Goal: Task Accomplishment & Management: Manage account settings

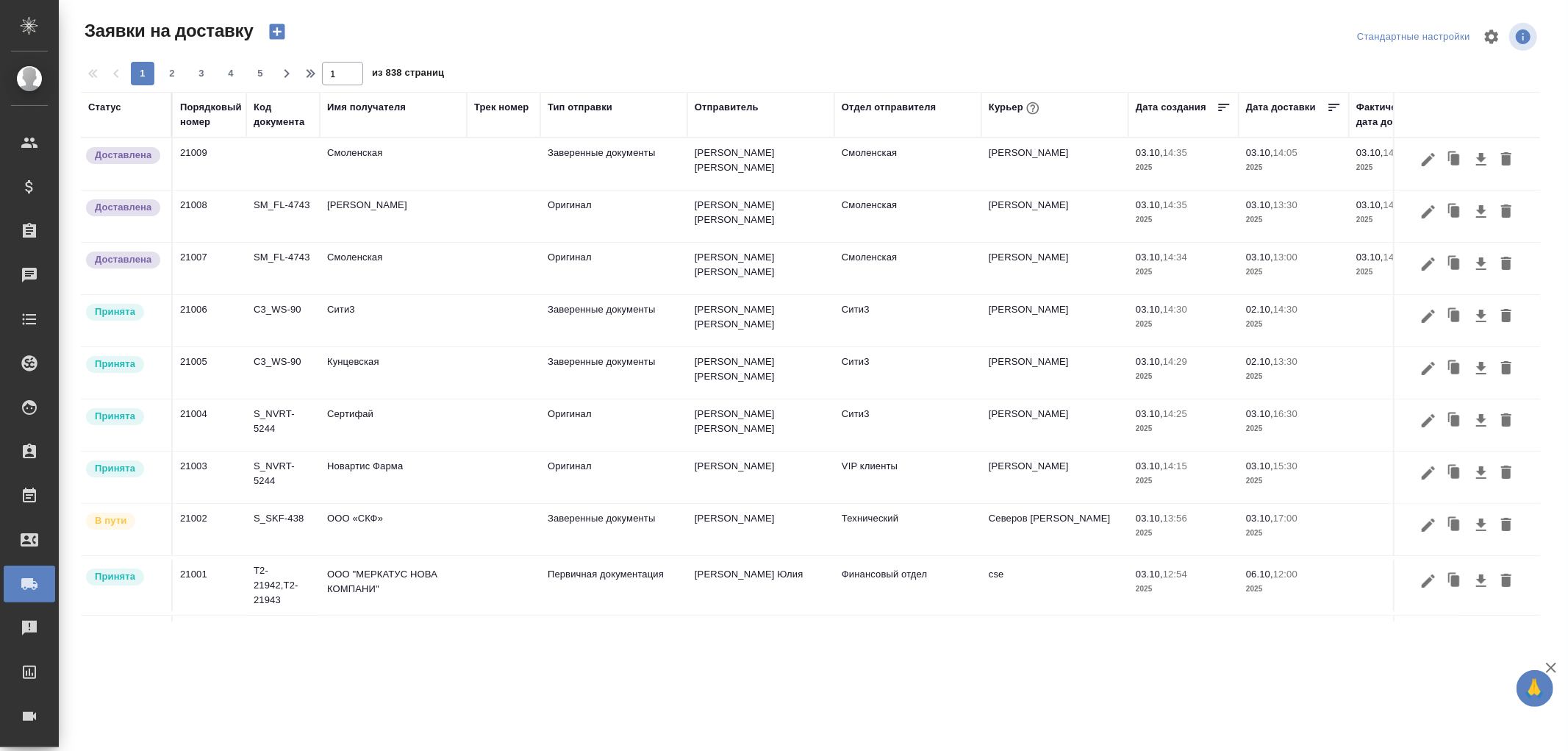
click at [354, 100] on div "Имя получателя" at bounding box center [366, 107] width 78 height 15
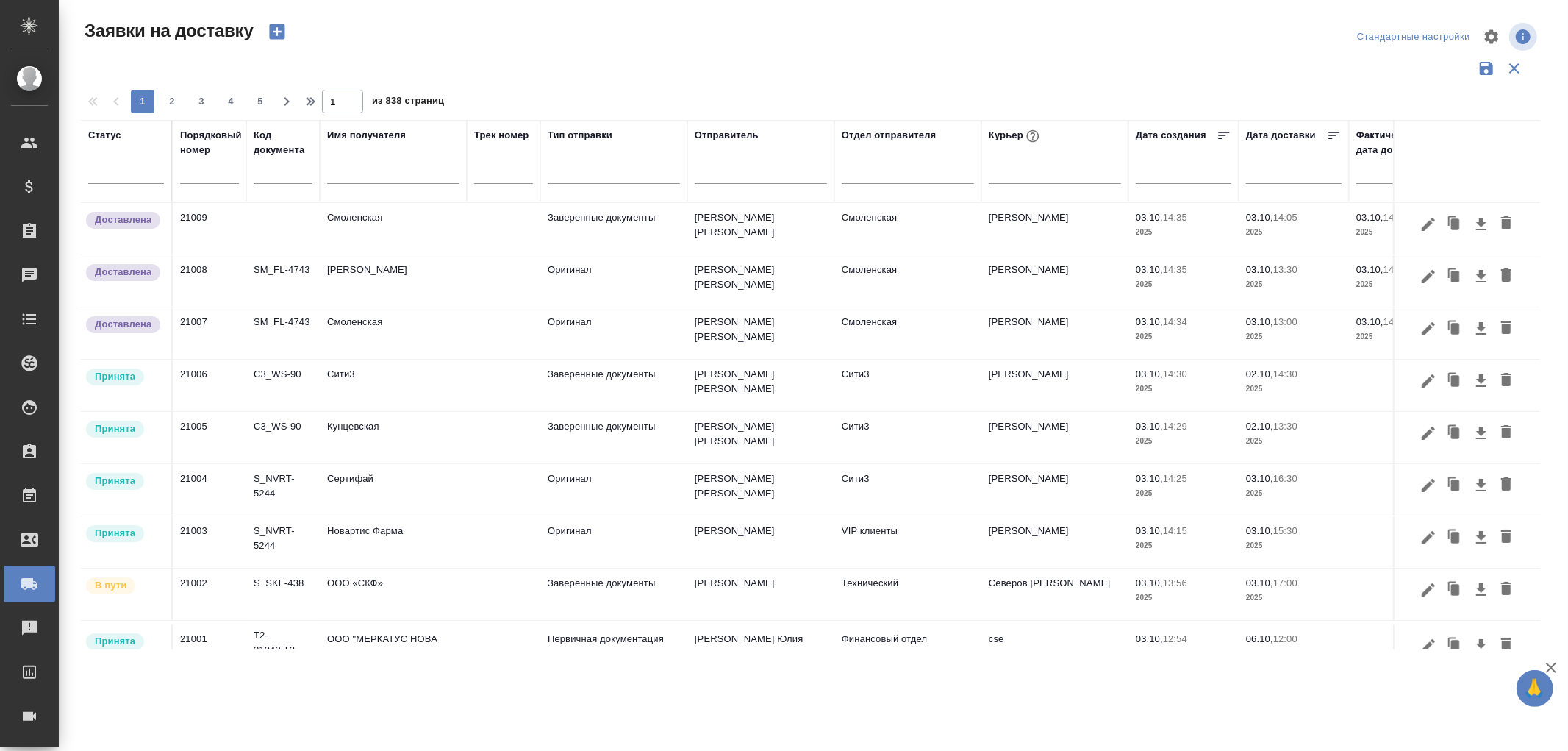
click at [364, 167] on input "text" at bounding box center [393, 174] width 133 height 18
paste input "Современные транспортные технологии"
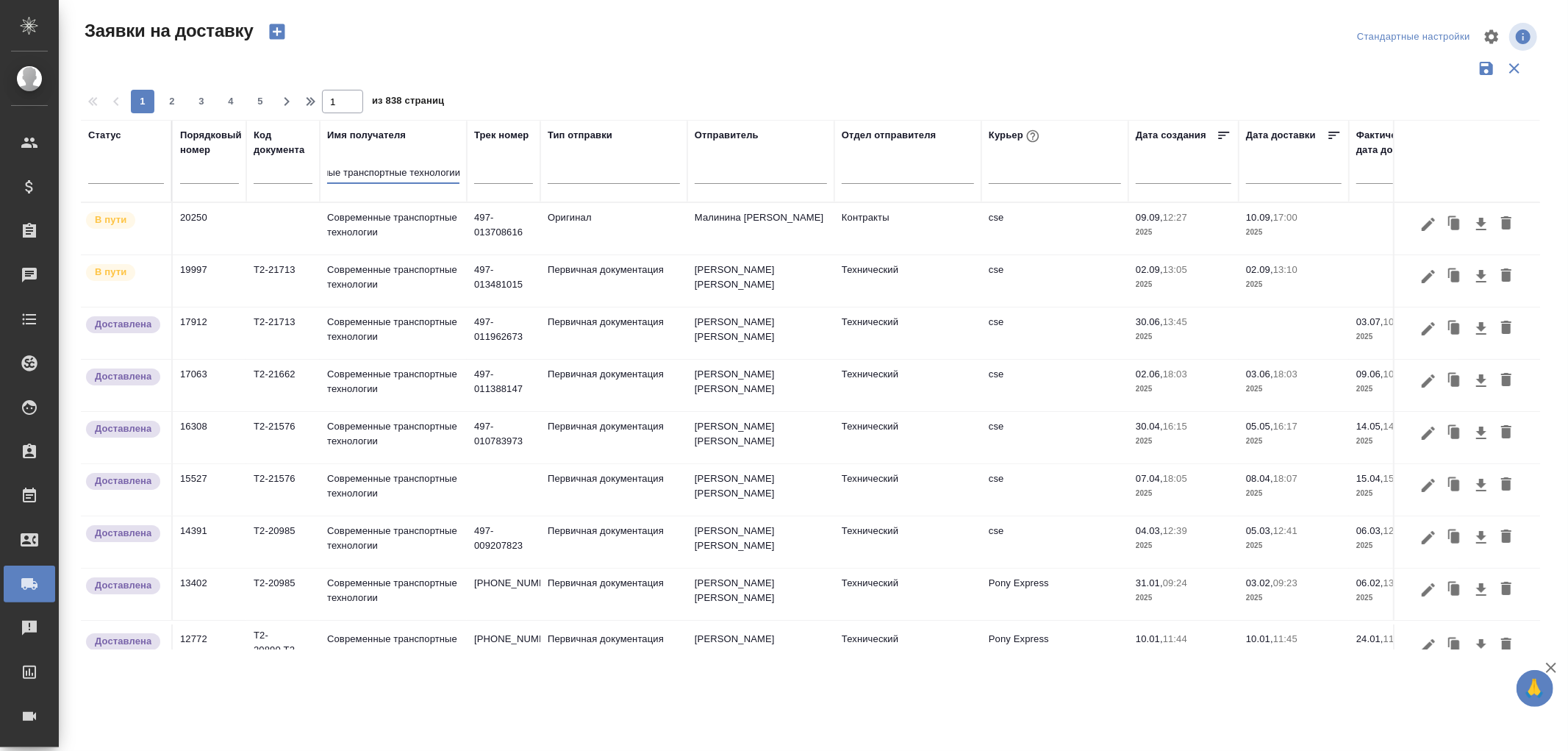
type input "Современные транспортные технологии"
click at [406, 267] on td "Современные транспортные технологии" at bounding box center [393, 281] width 147 height 51
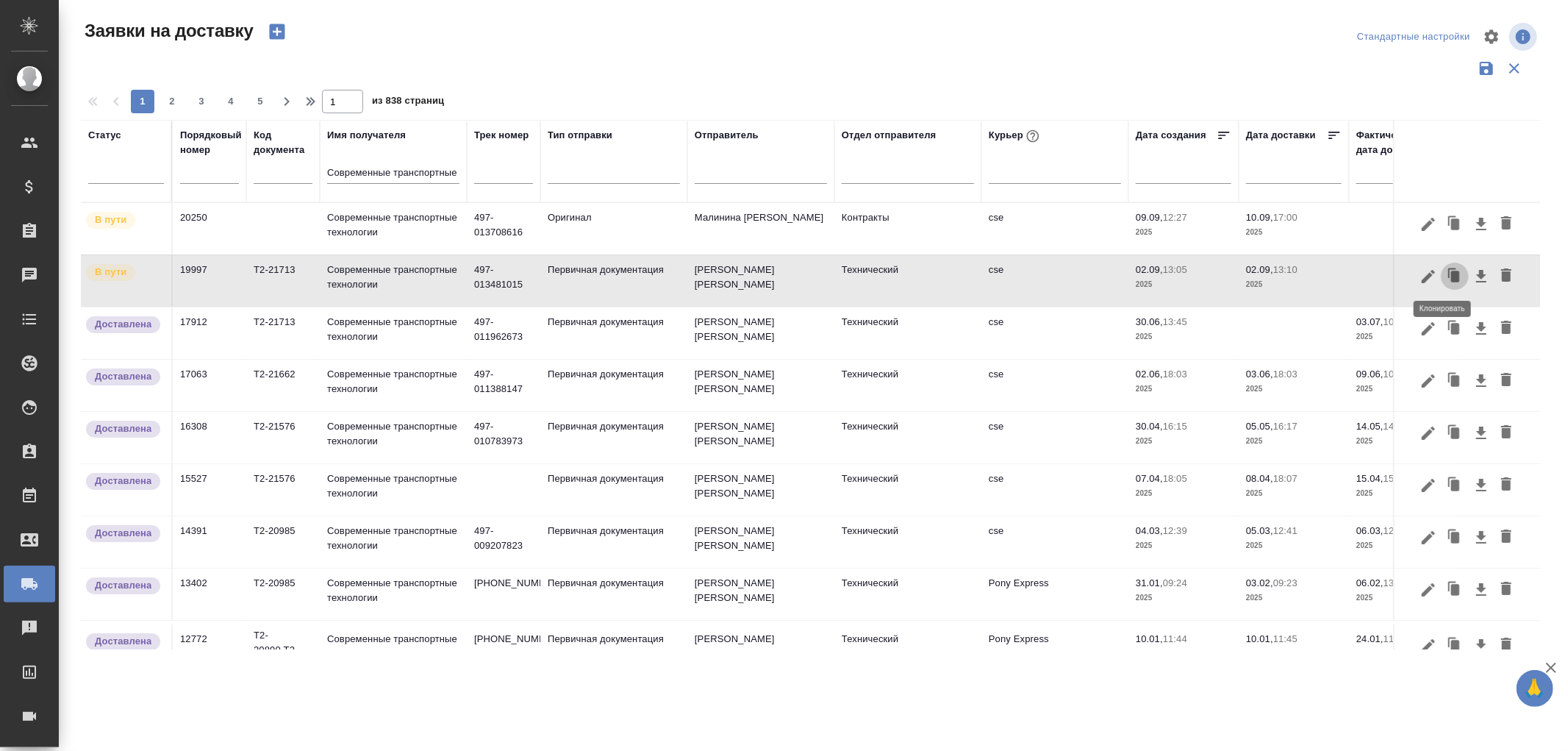
click at [1451, 272] on icon "button" at bounding box center [1455, 275] width 9 height 11
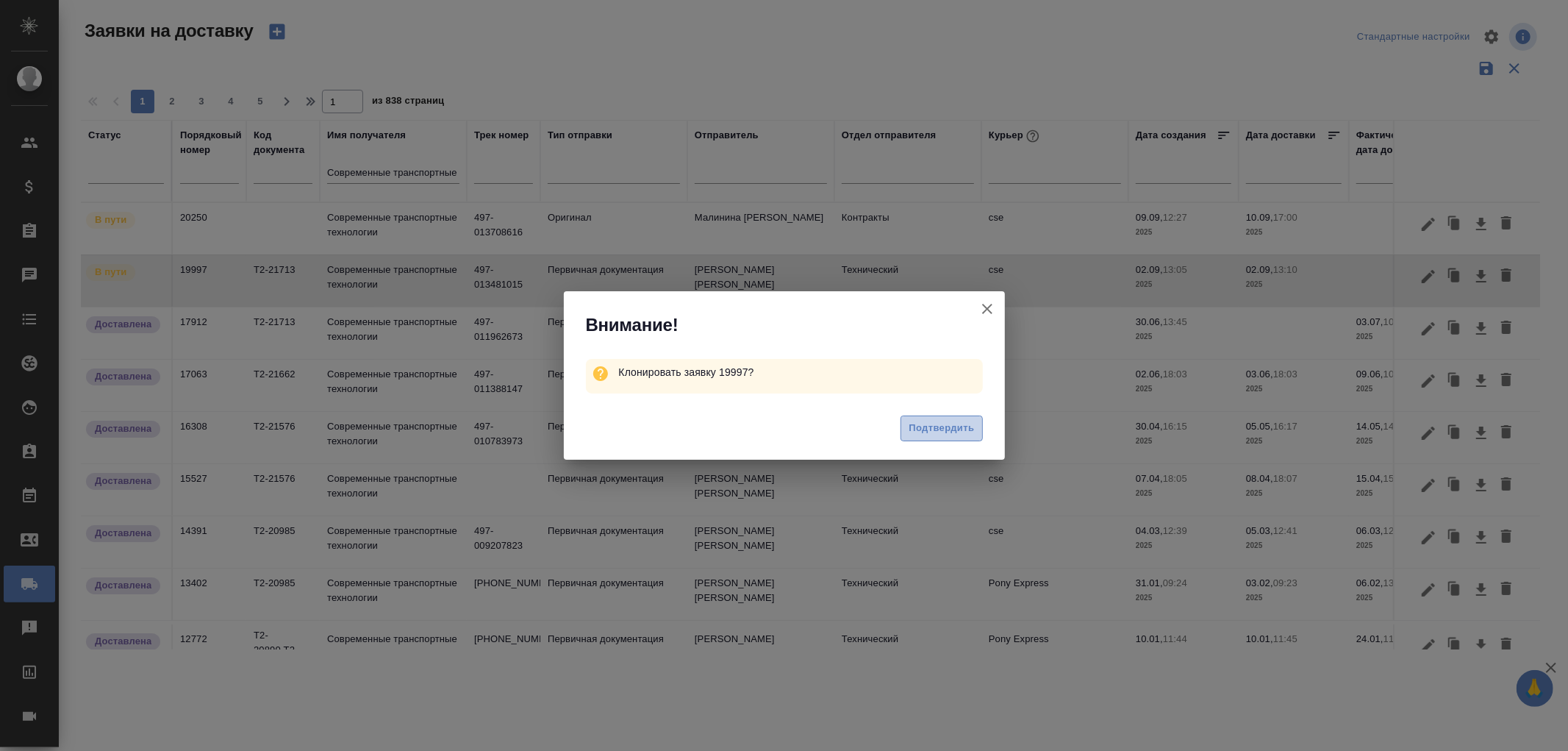
click at [943, 433] on span "Подтвердить" at bounding box center [941, 428] width 65 height 17
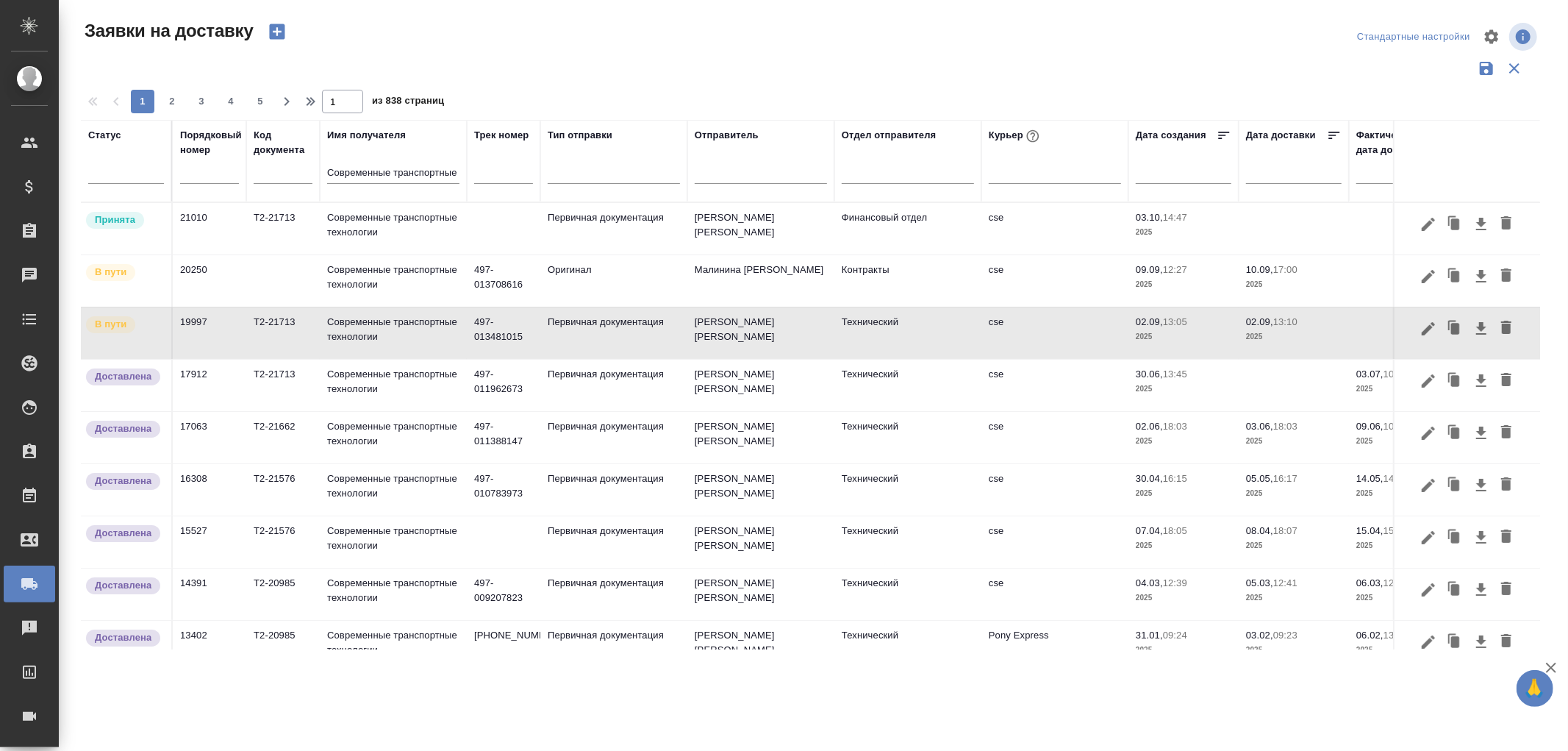
click at [621, 216] on td "Первичная документация" at bounding box center [614, 228] width 147 height 51
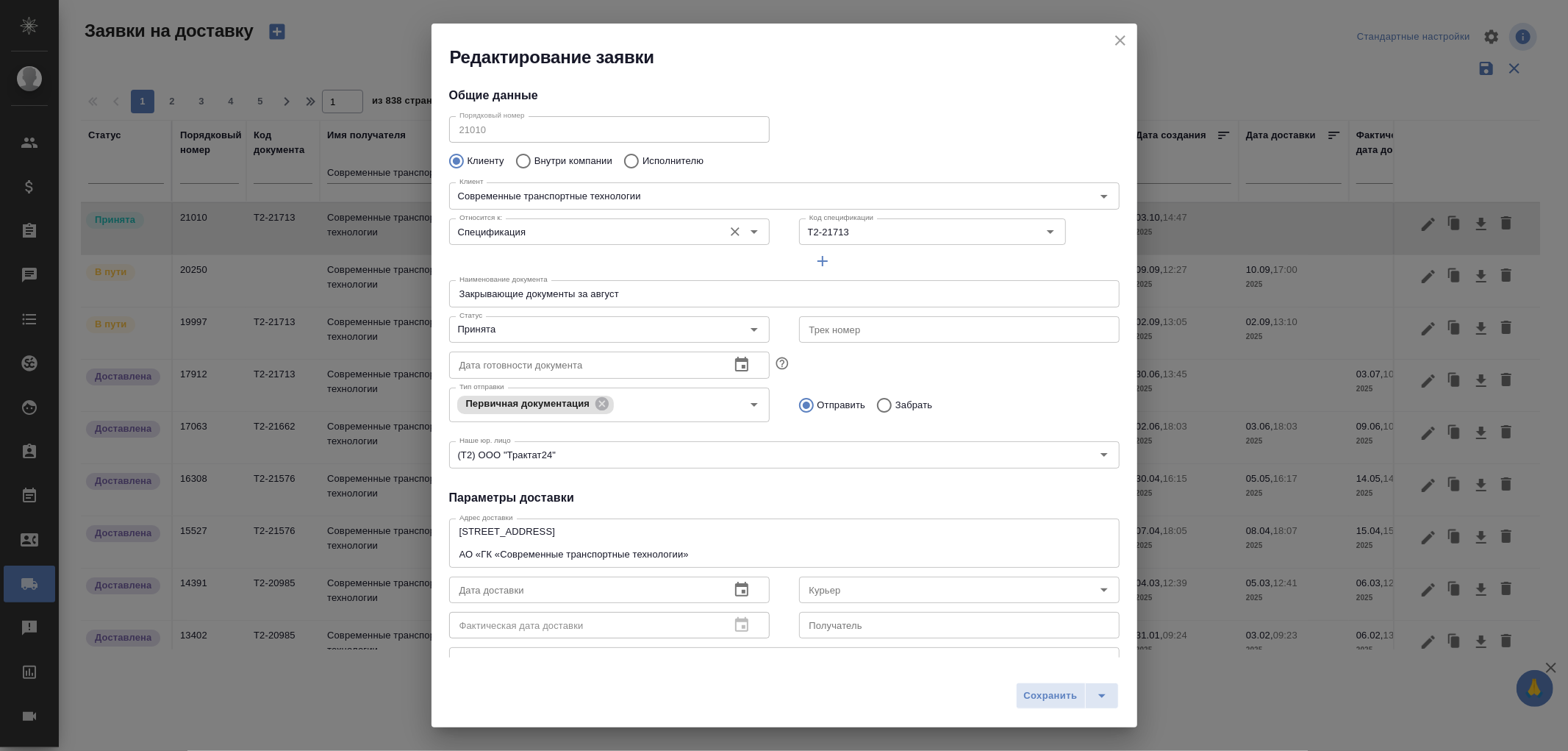
type input "cse"
type input "Жирнов Алексей"
type input "+7(987)756-32-11"
click at [1000, 233] on icon "button" at bounding box center [1006, 231] width 12 height 12
click at [1027, 228] on icon "Очистить" at bounding box center [1031, 232] width 9 height 9
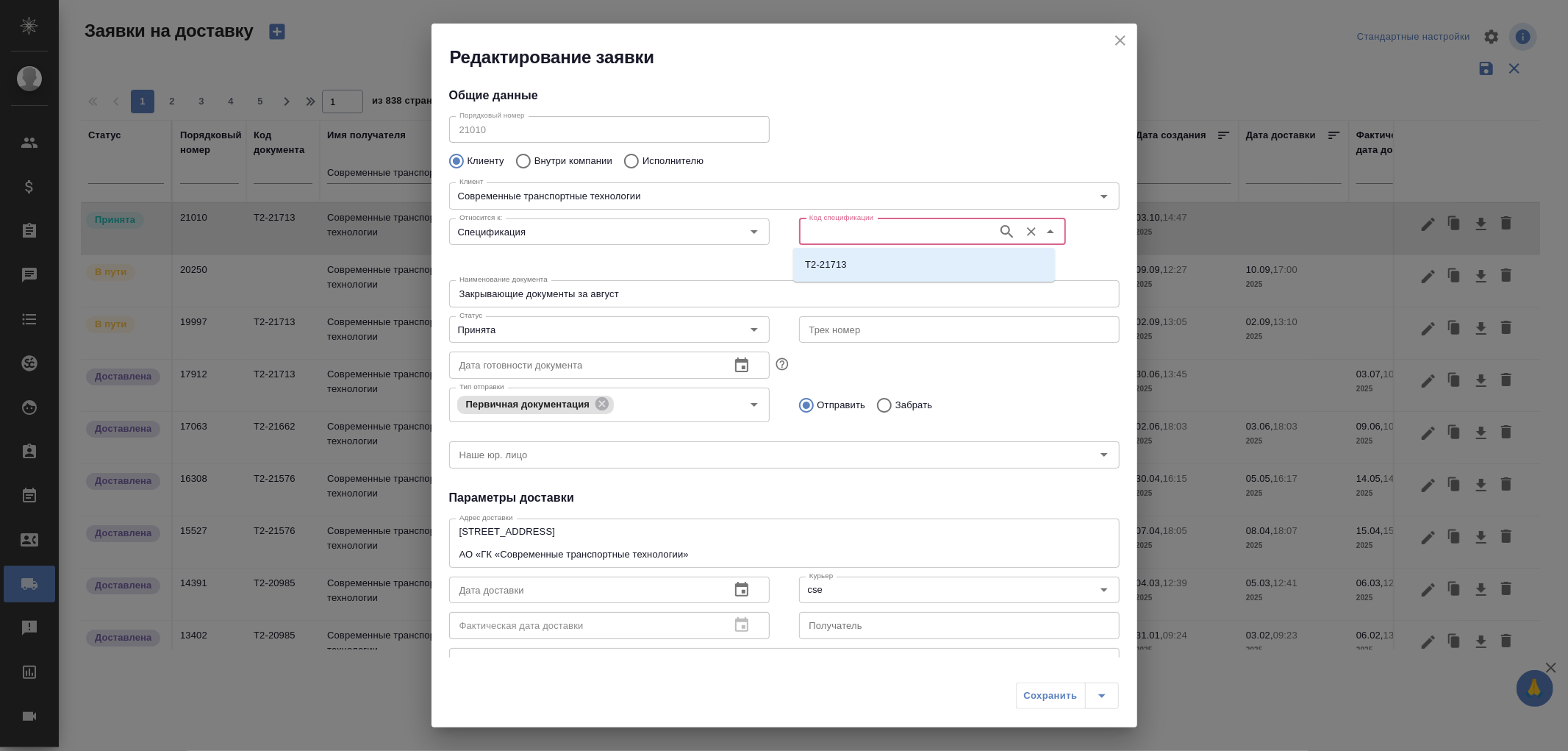
click at [808, 229] on input "Код спецификации" at bounding box center [896, 231] width 187 height 17
paste input "AU-17222"
type input "AU-17222"
click at [998, 231] on icon "button" at bounding box center [1006, 231] width 17 height 17
click at [814, 261] on p "AU-17222" at bounding box center [827, 265] width 44 height 15
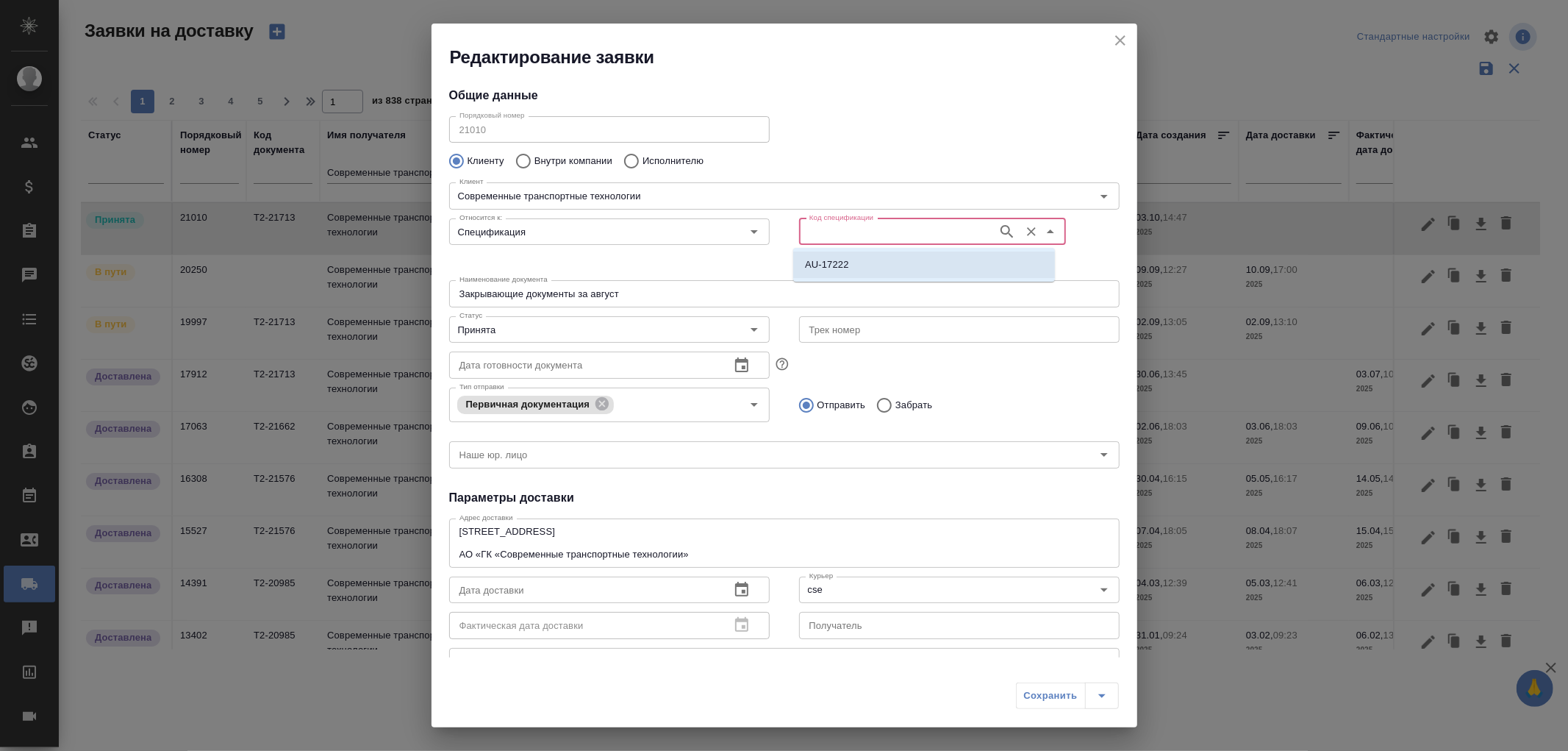
type input "AU-17222"
type input "(AU) Общество с ограниченной ответственностью "АЛС""
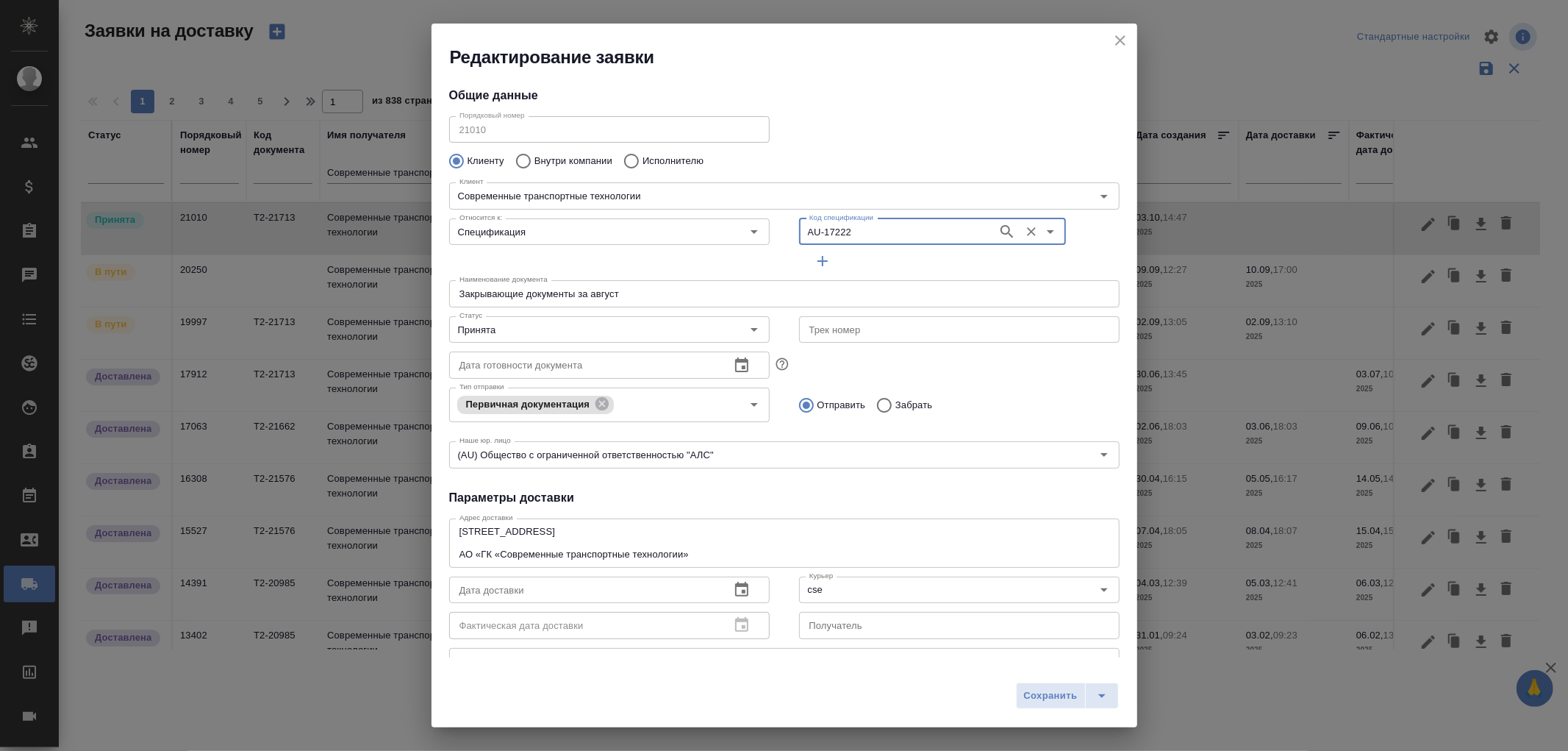
type input "AU-17222"
drag, startPoint x: 590, startPoint y: 292, endPoint x: 650, endPoint y: 293, distance: 60.0
click at [650, 293] on input "Закрывающие документы за август" at bounding box center [784, 293] width 671 height 26
click at [750, 327] on icon "Open" at bounding box center [754, 329] width 17 height 17
type input "Закрывающие документы за сентябрь"
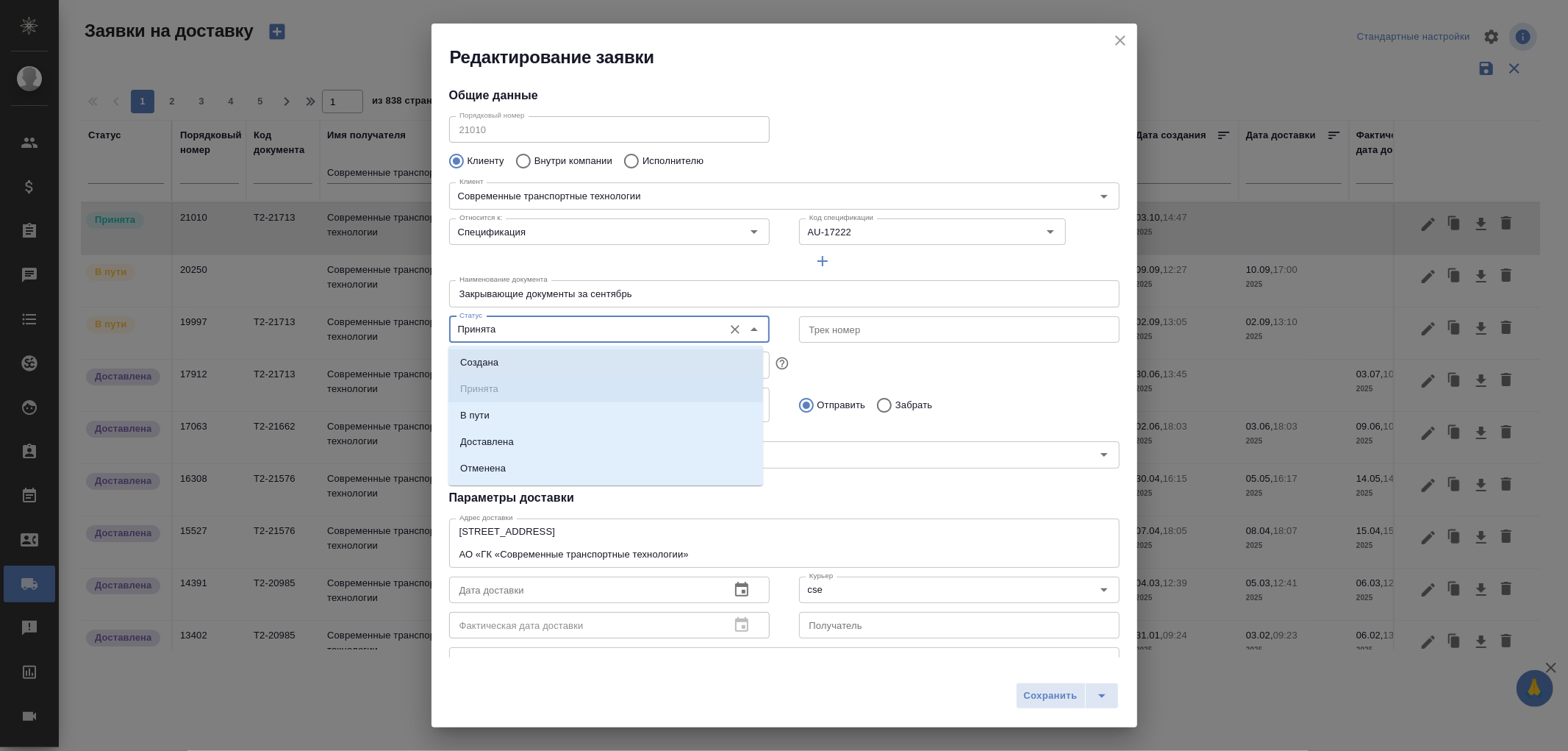
click at [480, 360] on p "Создана" at bounding box center [479, 363] width 38 height 15
type input "Создана"
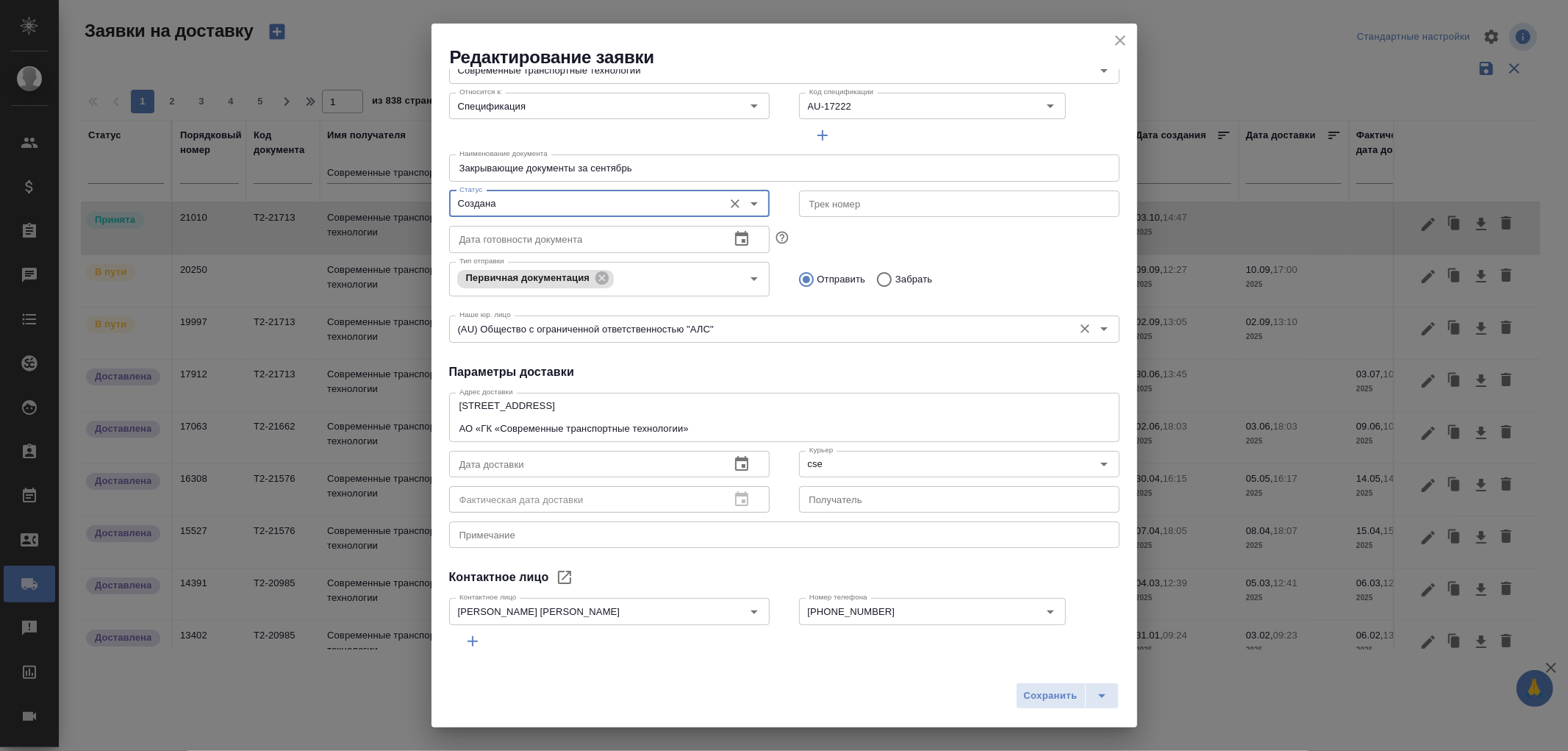
scroll to position [163, 0]
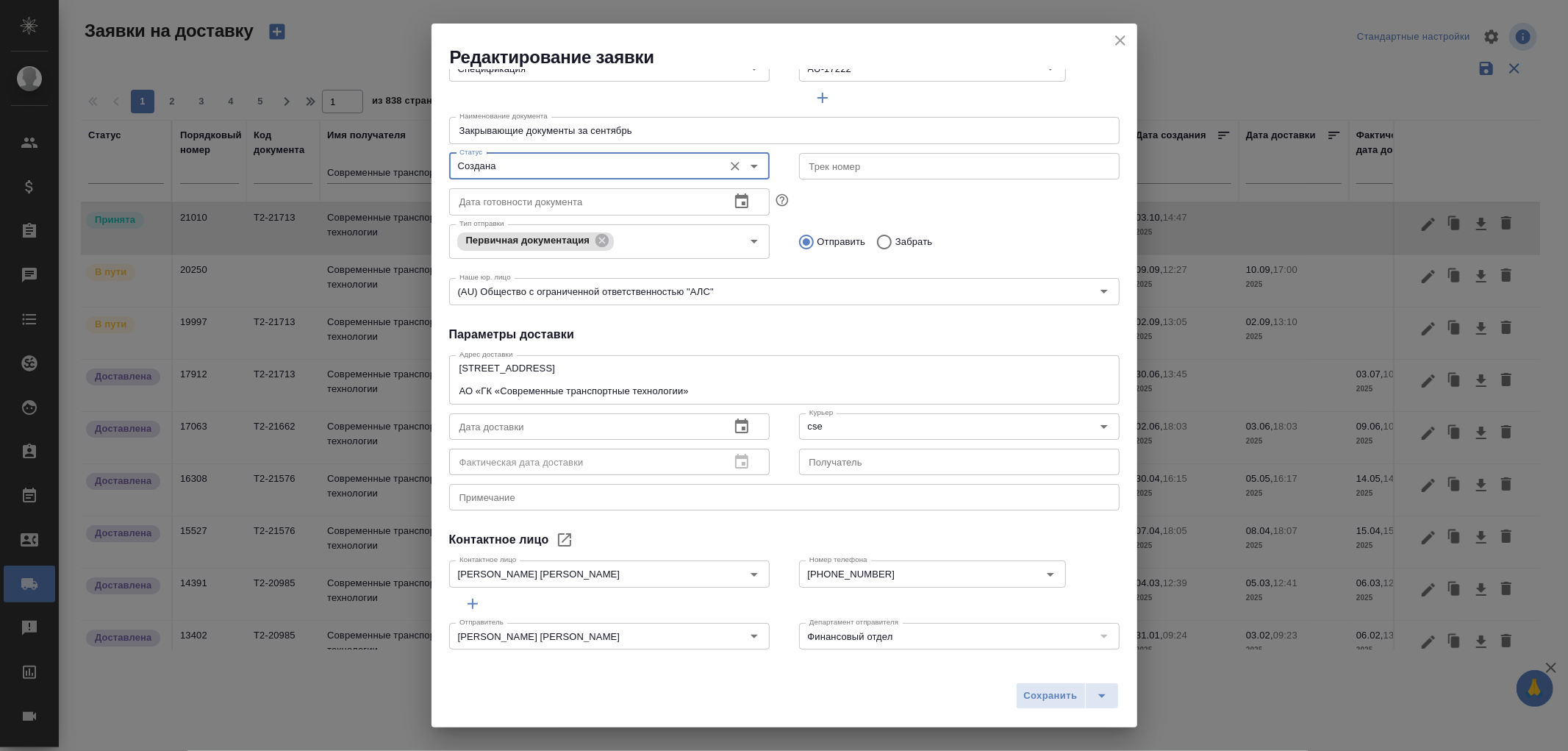
click at [735, 420] on icon "button" at bounding box center [742, 426] width 13 height 15
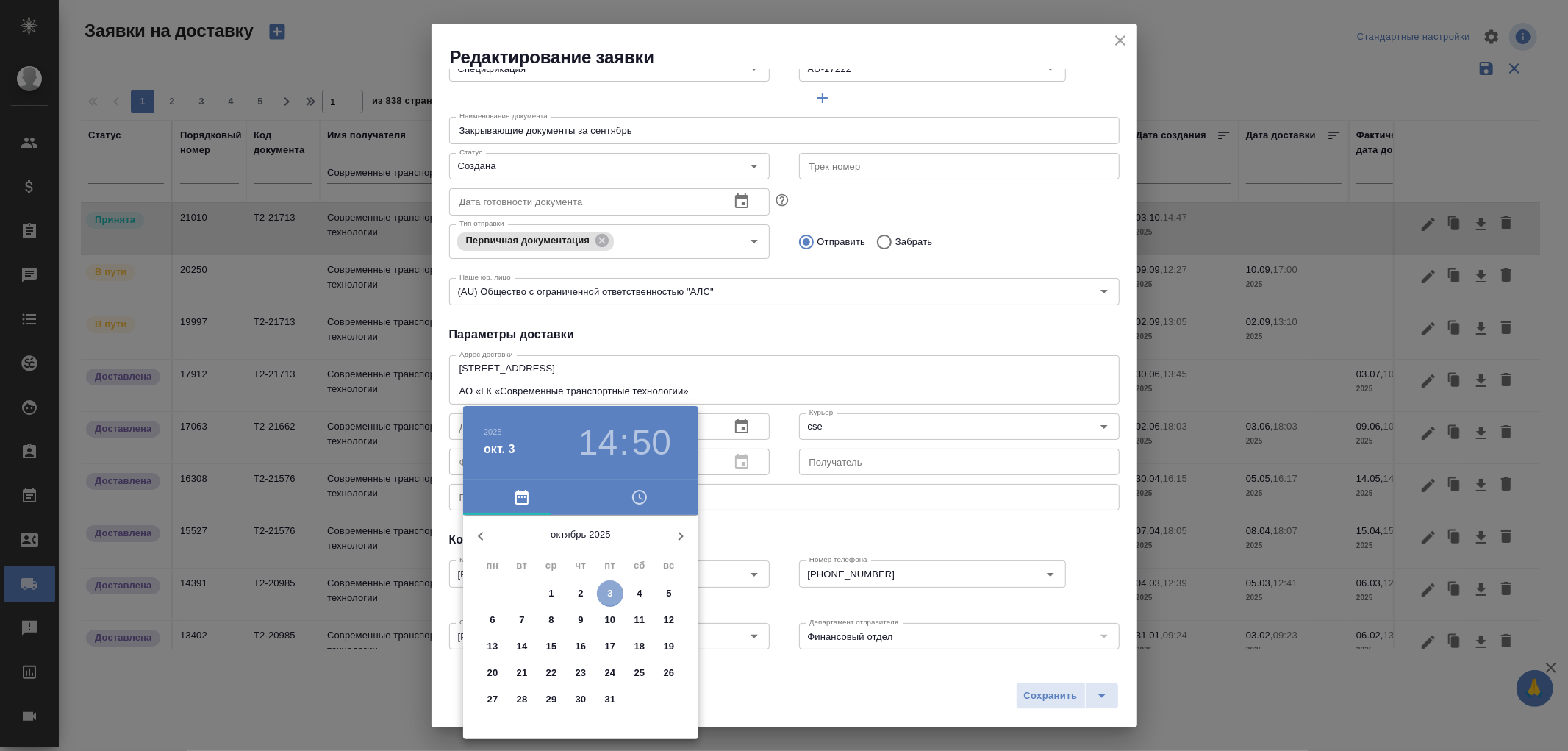
click at [615, 594] on span "3" at bounding box center [610, 594] width 26 height 15
type input "03.10.2025 14:50"
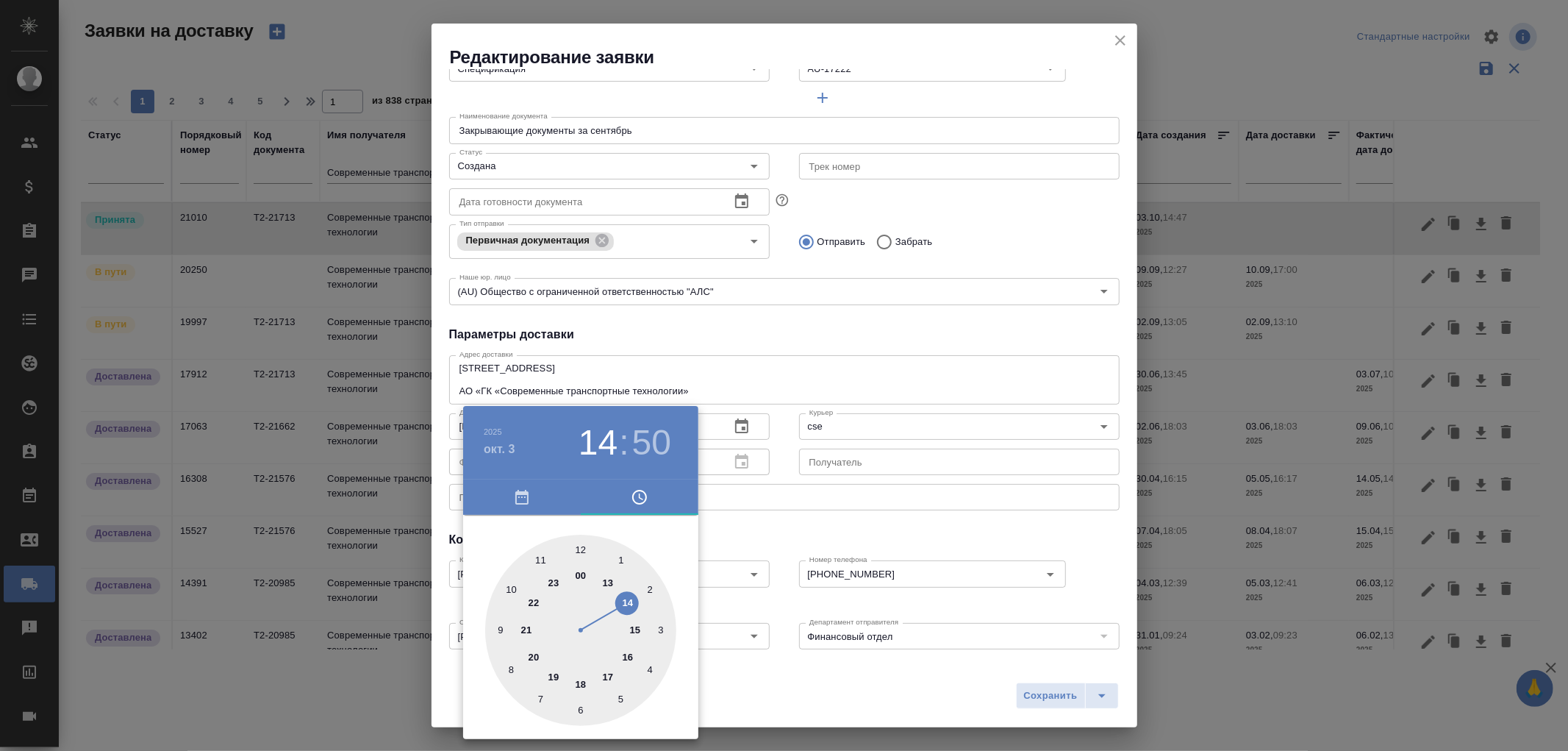
click at [895, 514] on div at bounding box center [784, 375] width 1568 height 751
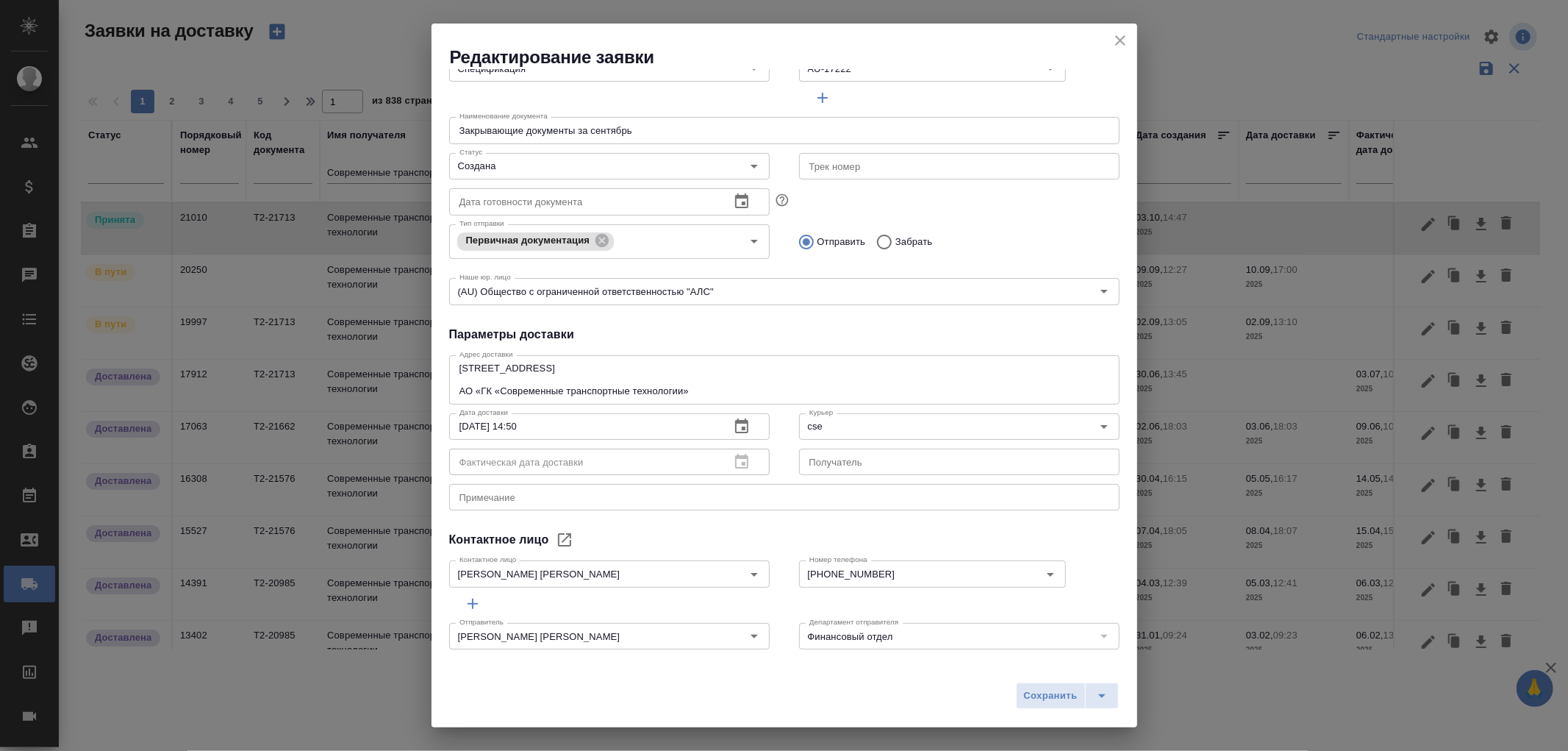
scroll to position [172, 0]
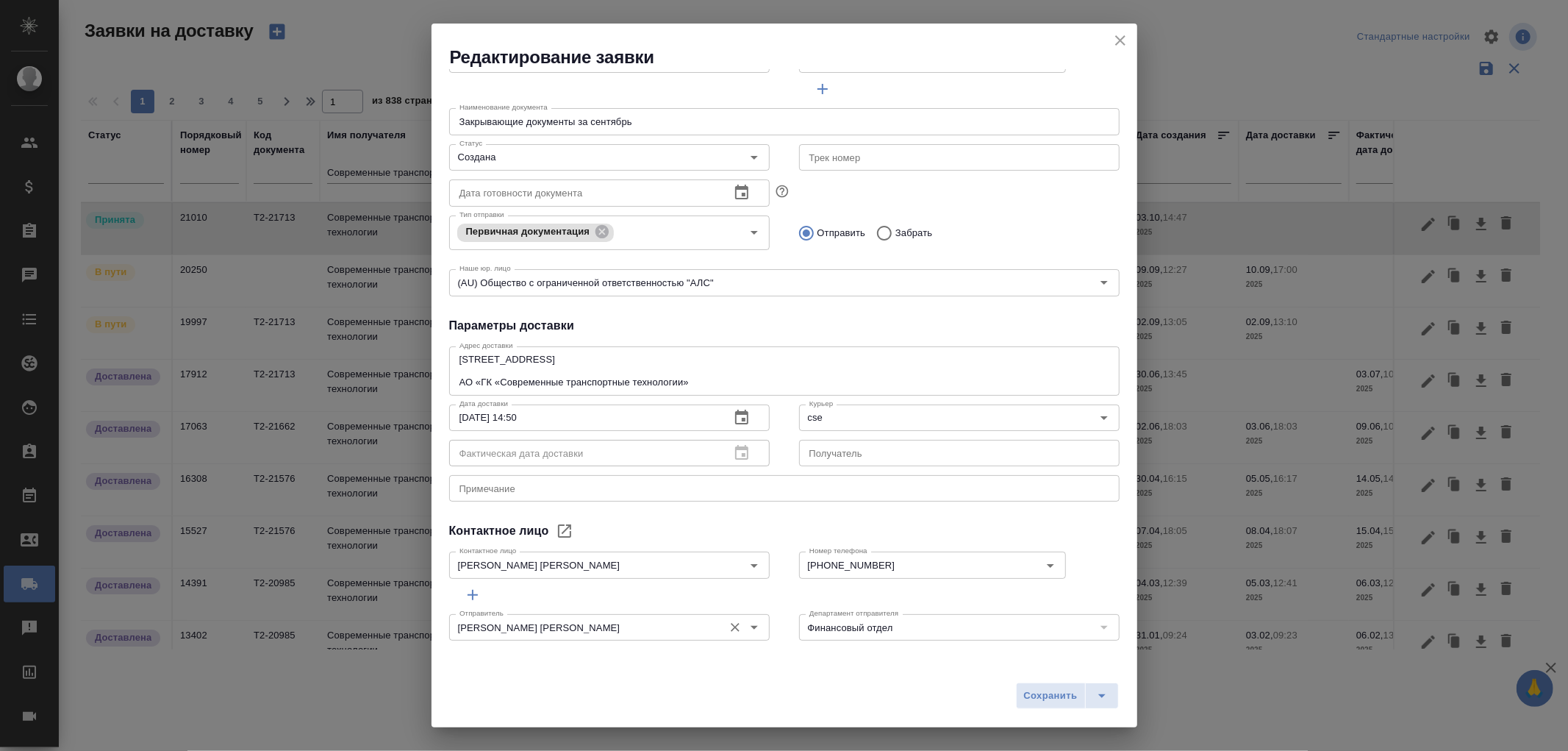
click at [556, 630] on input "Романенко Руфина" at bounding box center [584, 627] width 262 height 17
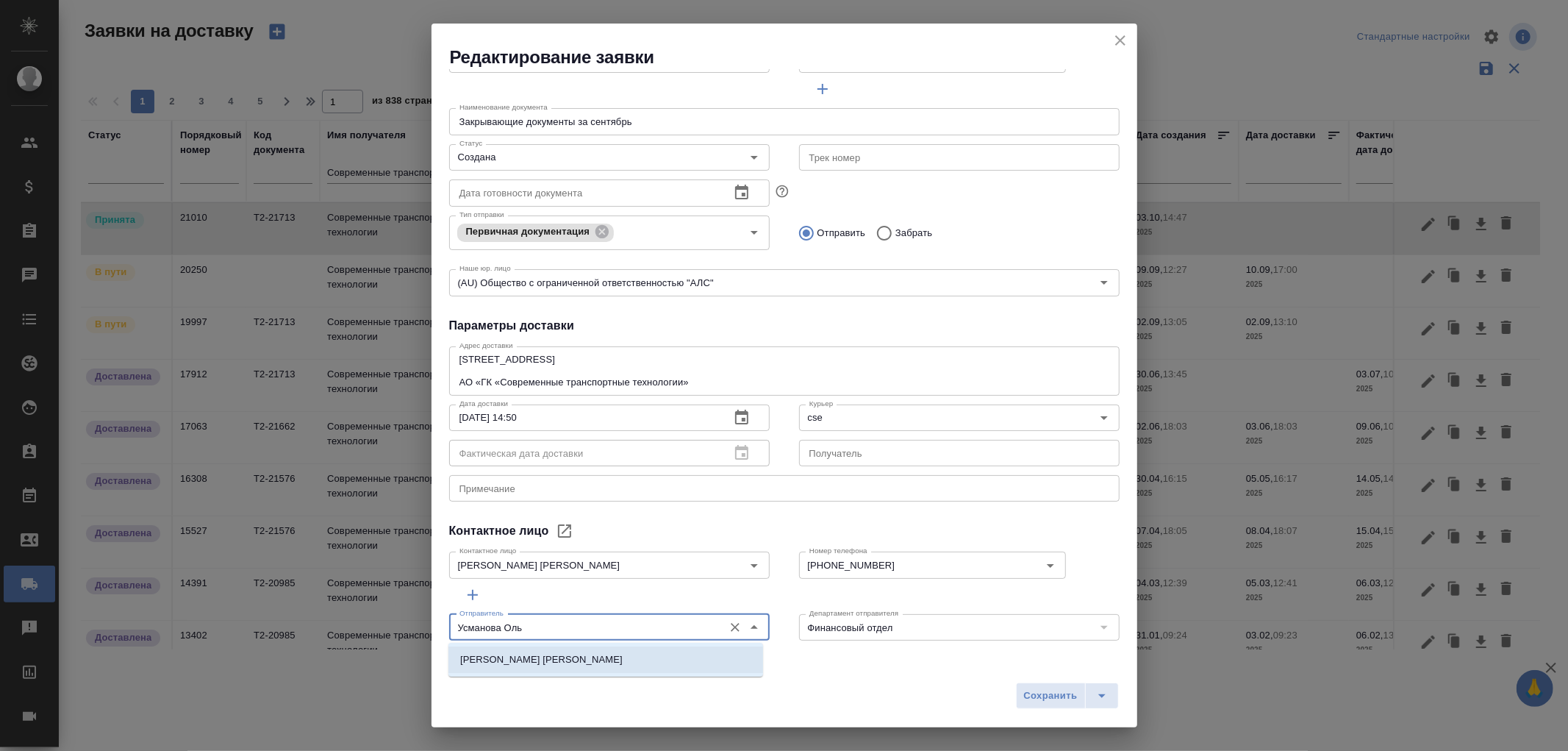
click at [527, 655] on p "[PERSON_NAME] [PERSON_NAME]" at bounding box center [541, 659] width 162 height 15
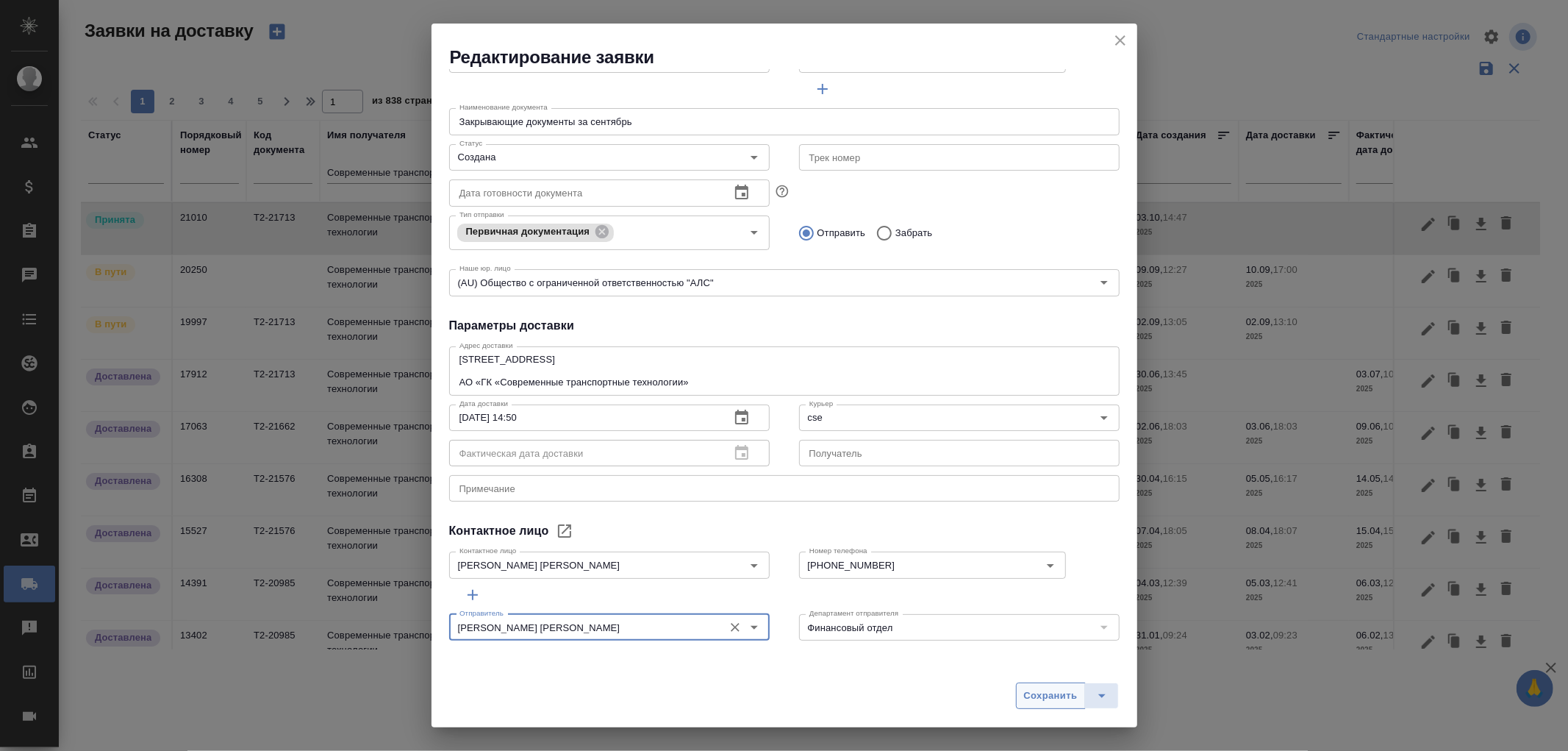
type input "[PERSON_NAME] [PERSON_NAME]"
click at [1052, 692] on span "Сохранить" at bounding box center [1051, 696] width 54 height 17
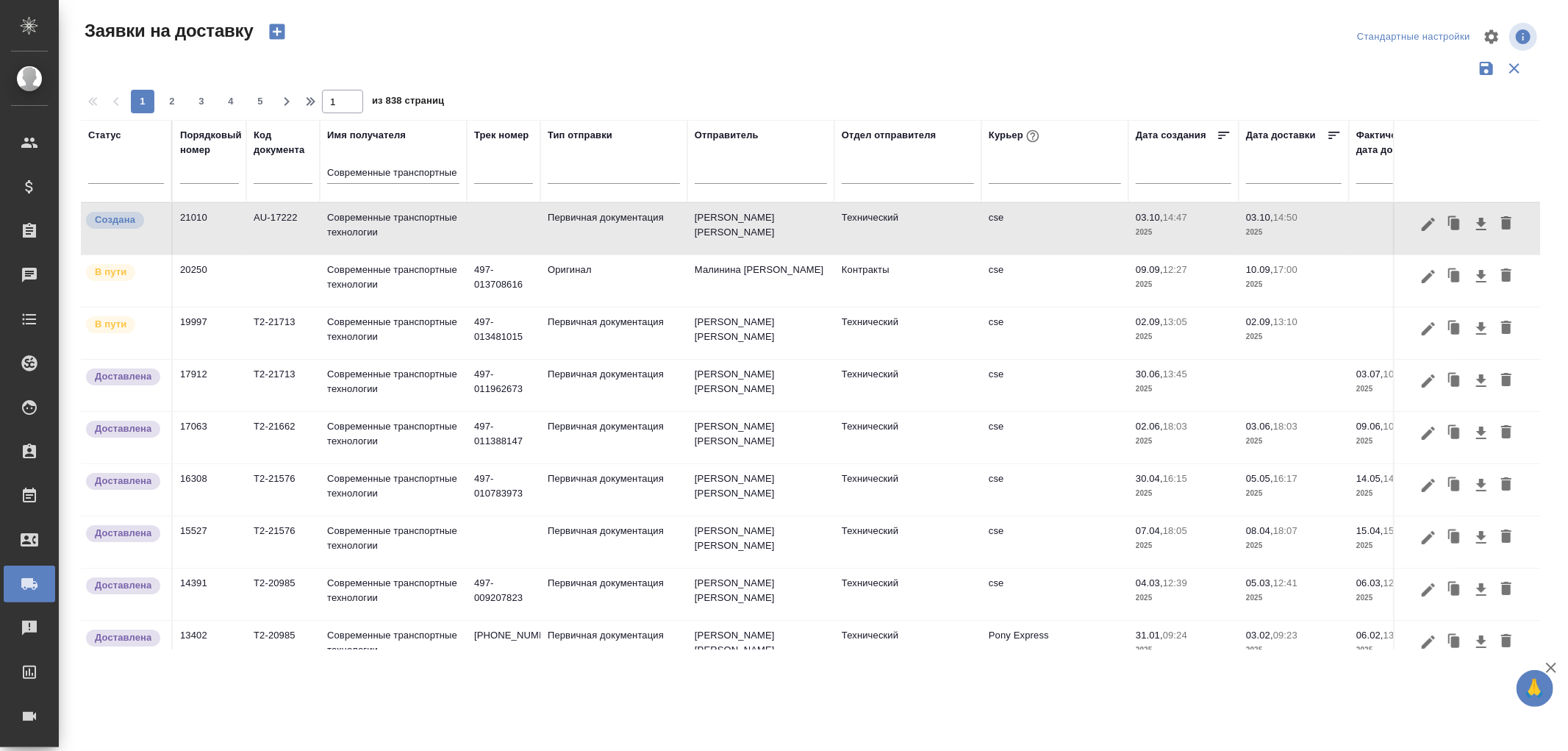
click at [754, 222] on td "[PERSON_NAME] [PERSON_NAME]" at bounding box center [761, 228] width 147 height 51
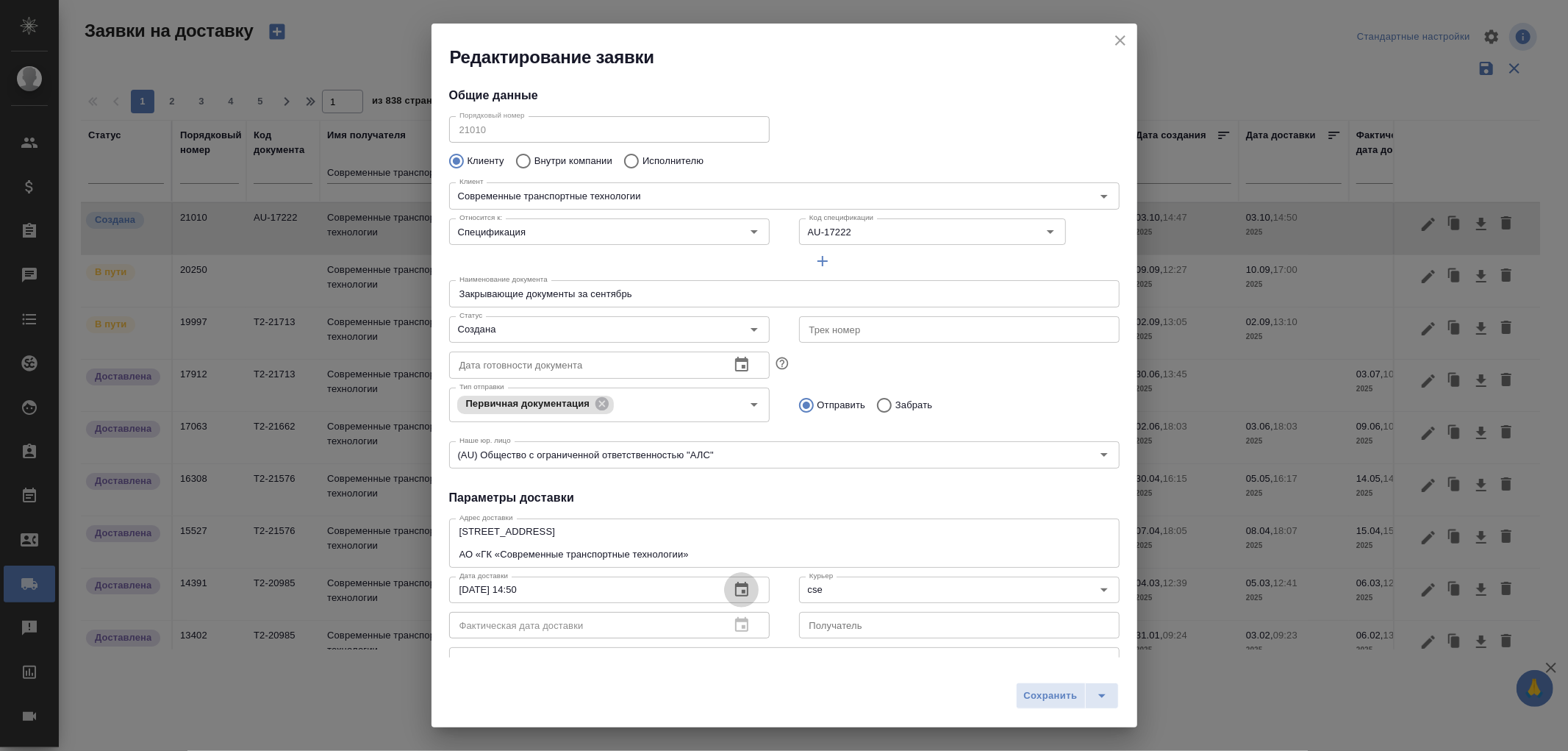
click at [733, 590] on icon "button" at bounding box center [741, 589] width 17 height 17
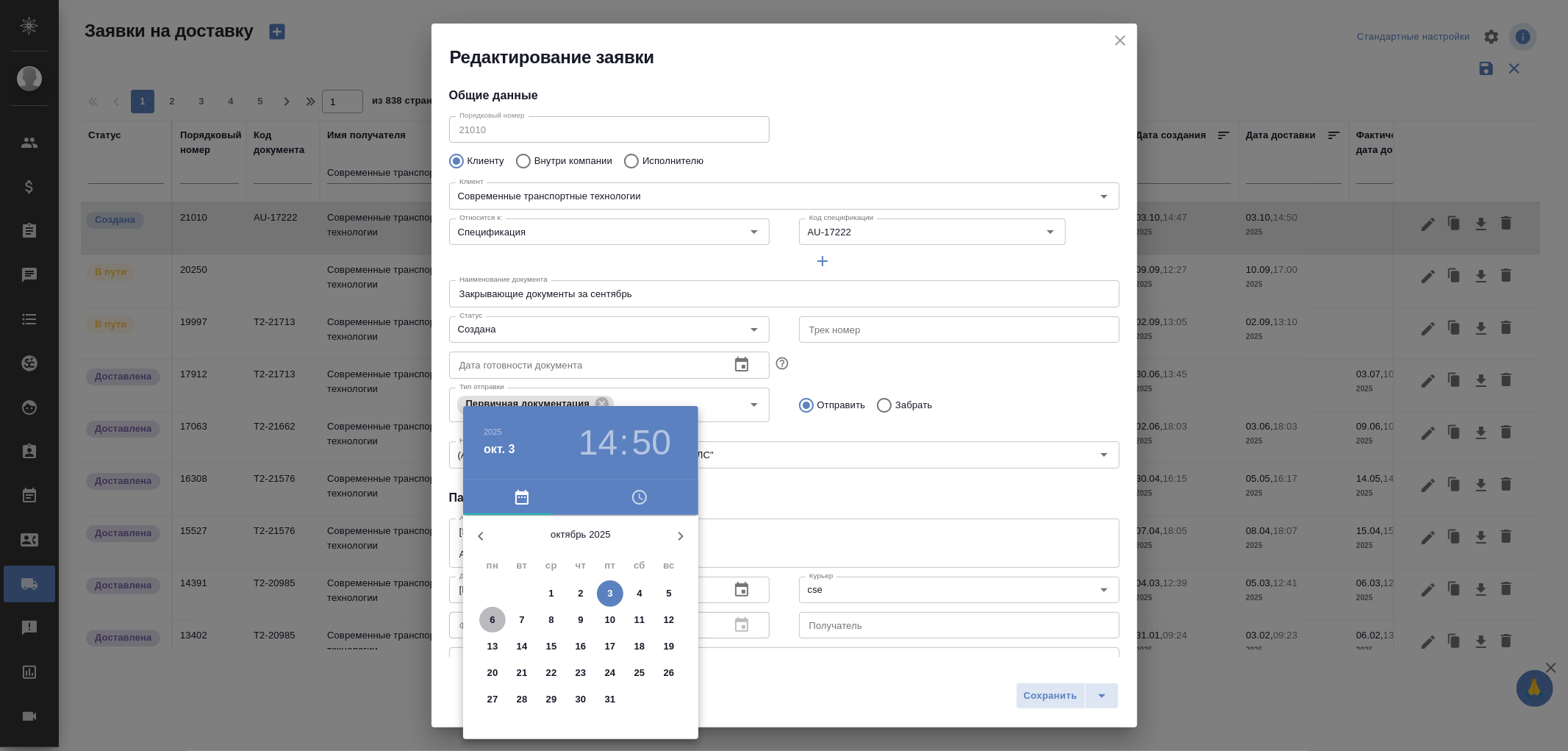
click at [494, 617] on p "6" at bounding box center [492, 620] width 5 height 15
type input "06.10.2025 14:50"
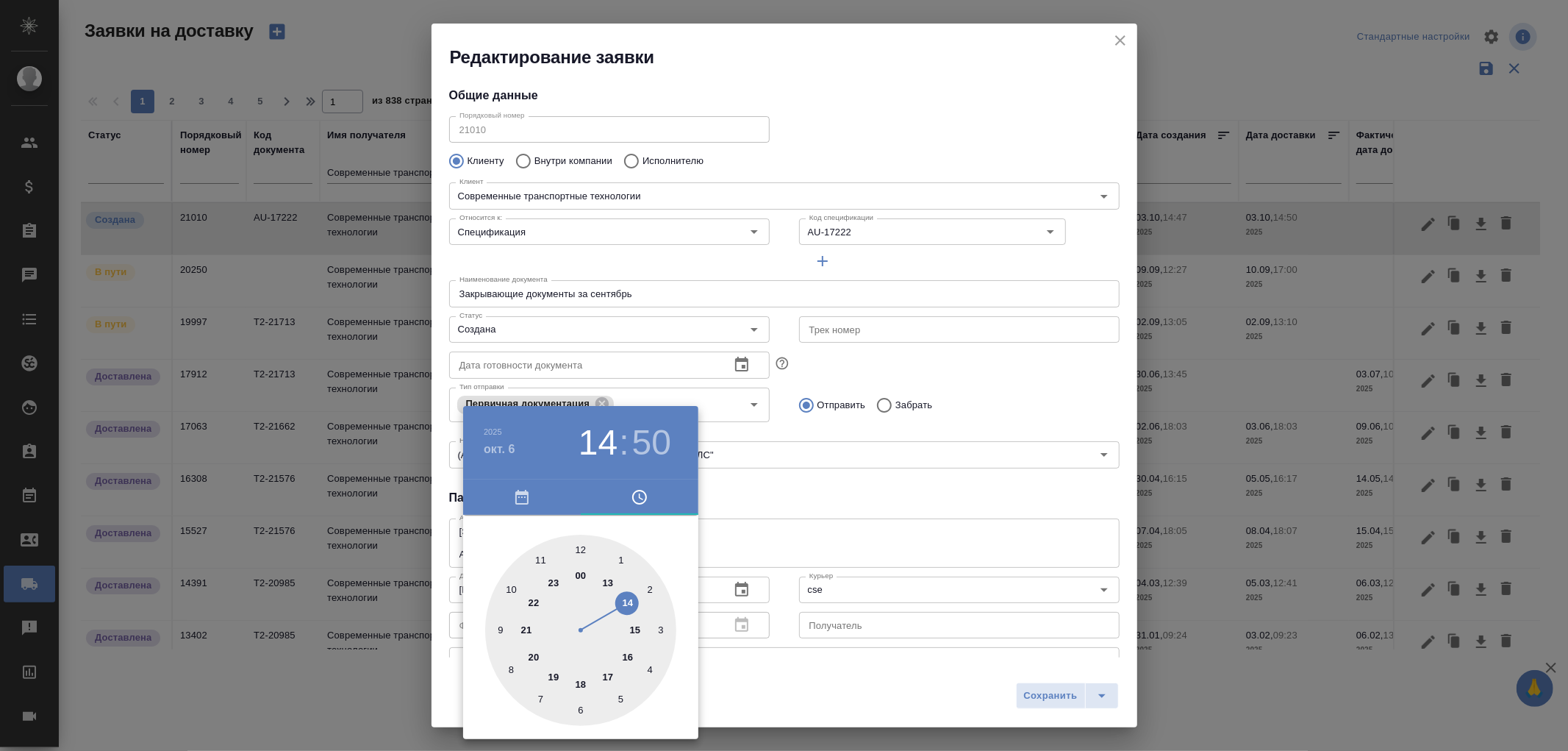
click at [1057, 697] on div at bounding box center [784, 375] width 1568 height 751
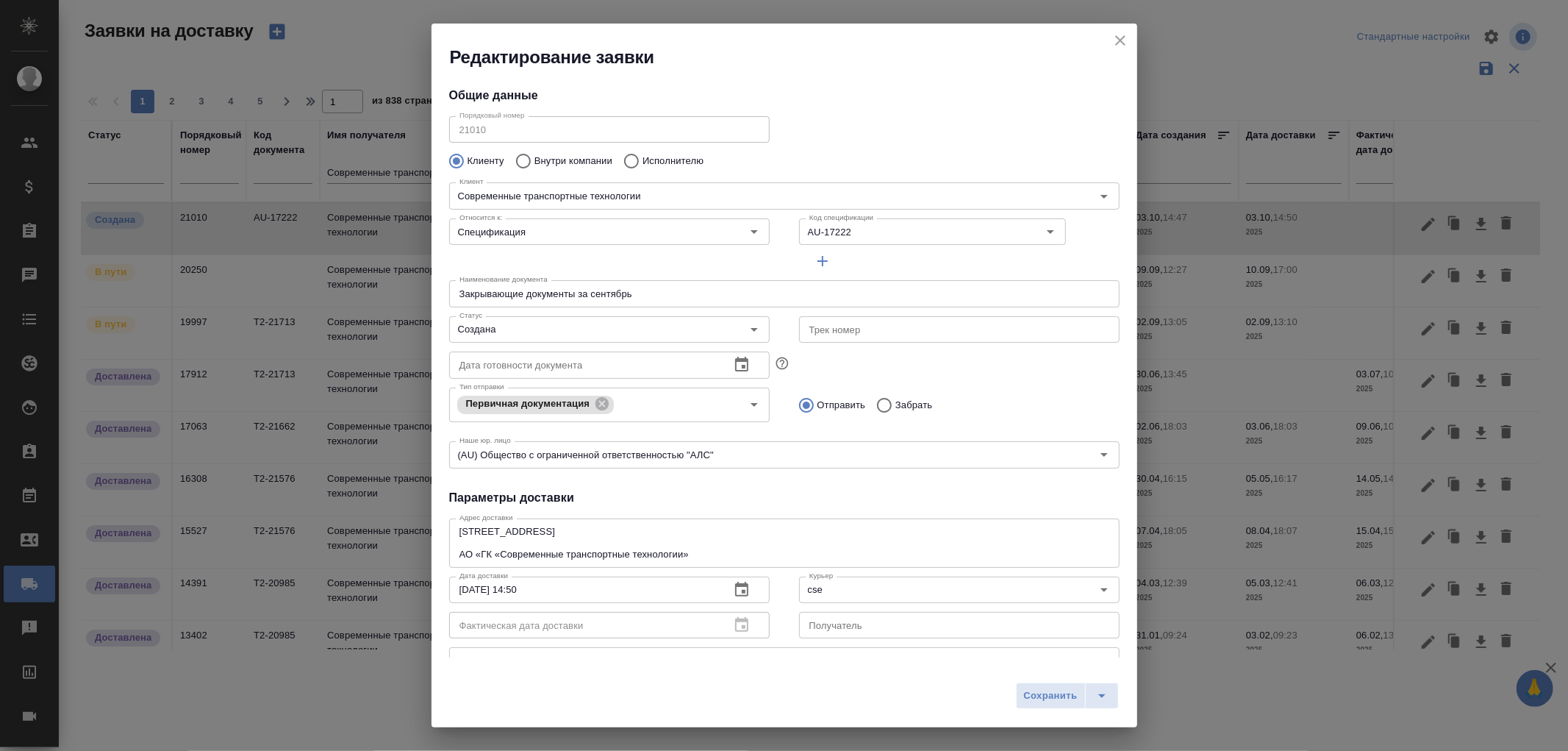
click at [1057, 697] on span "Сохранить" at bounding box center [1051, 696] width 54 height 17
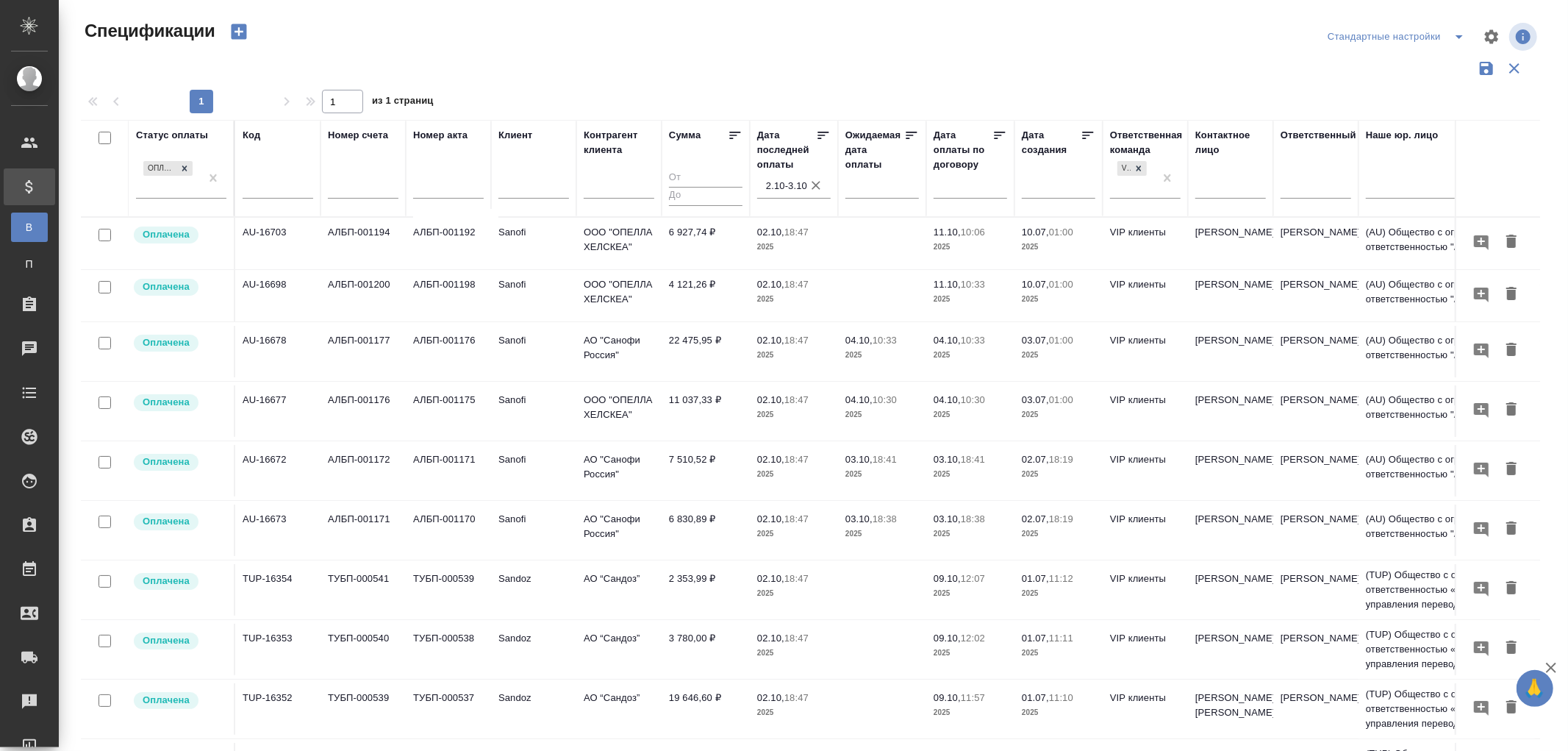
scroll to position [491, 0]
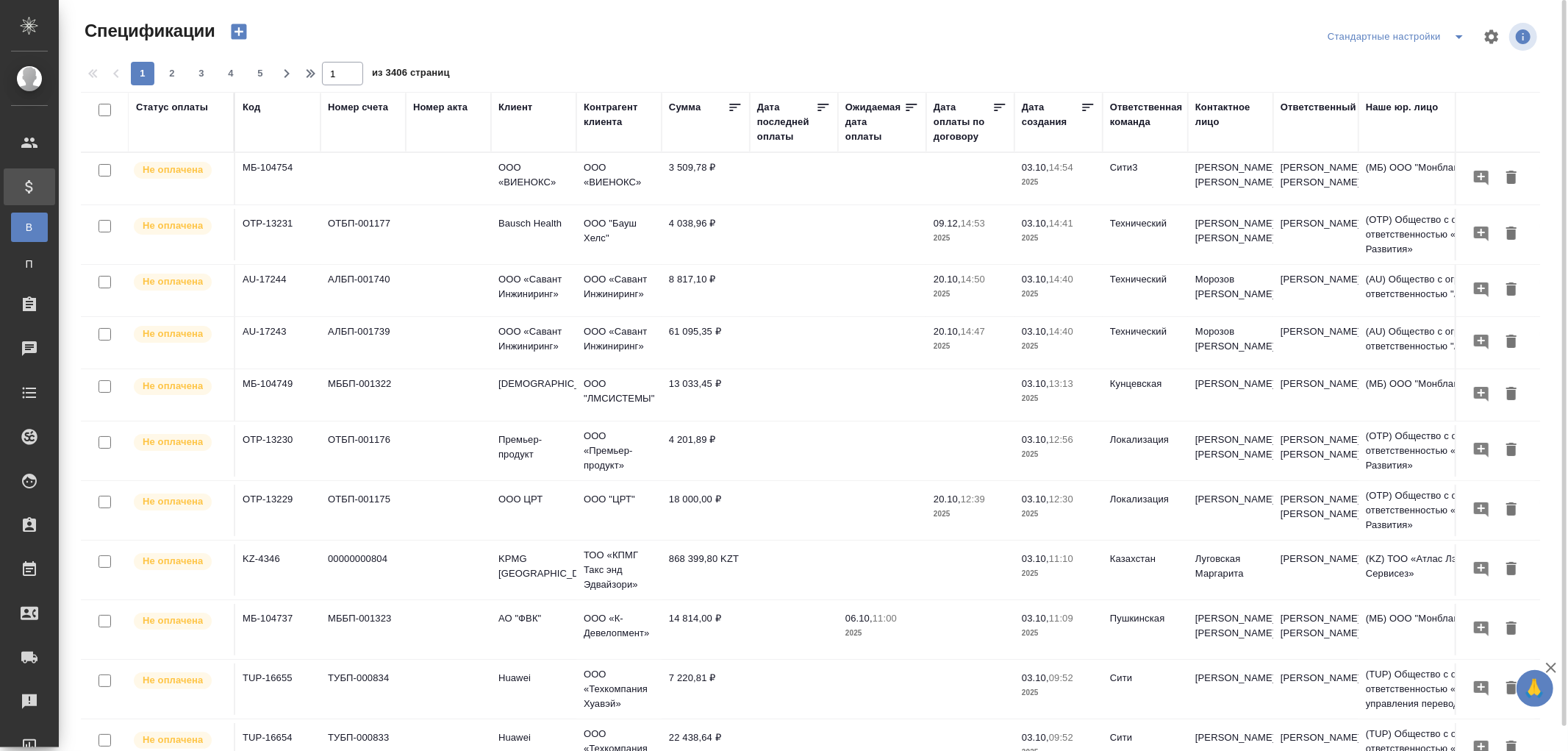
click at [768, 138] on div "Дата последней оплаты" at bounding box center [786, 122] width 59 height 45
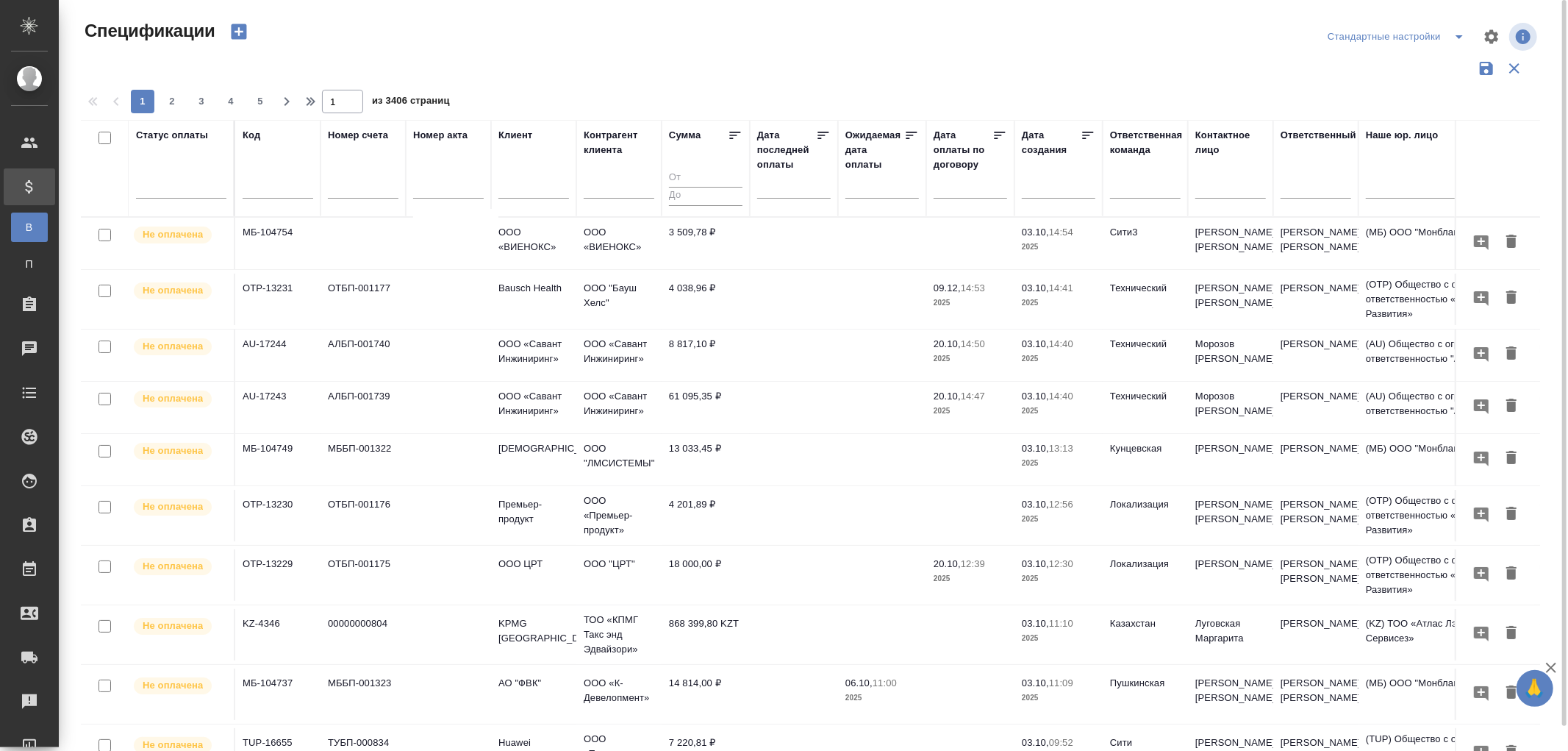
click at [762, 195] on div at bounding box center [793, 185] width 73 height 24
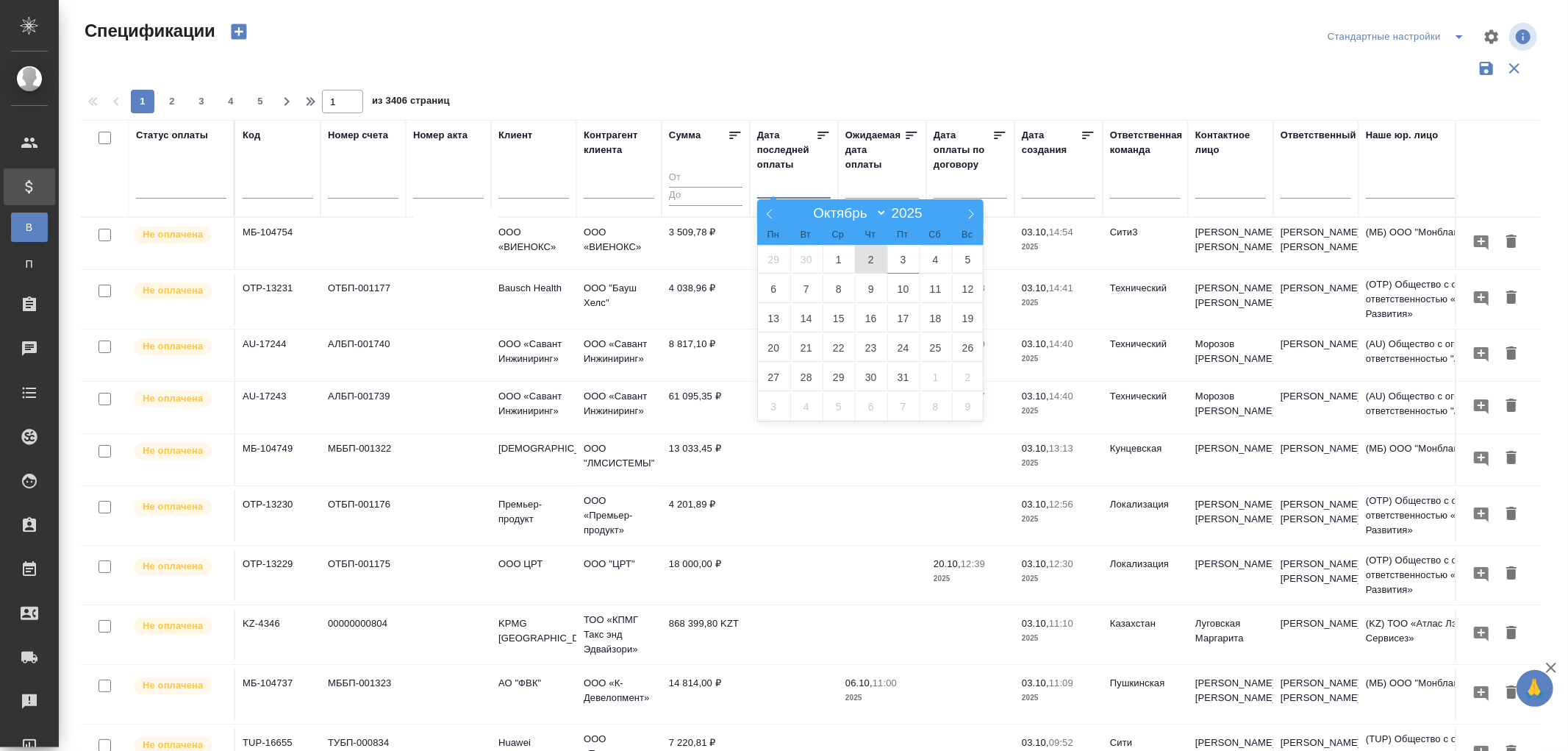
click at [868, 257] on span "2" at bounding box center [870, 259] width 32 height 29
type div "[DATE]T21:00:00.000Z"
click at [897, 259] on span "3" at bounding box center [903, 259] width 32 height 29
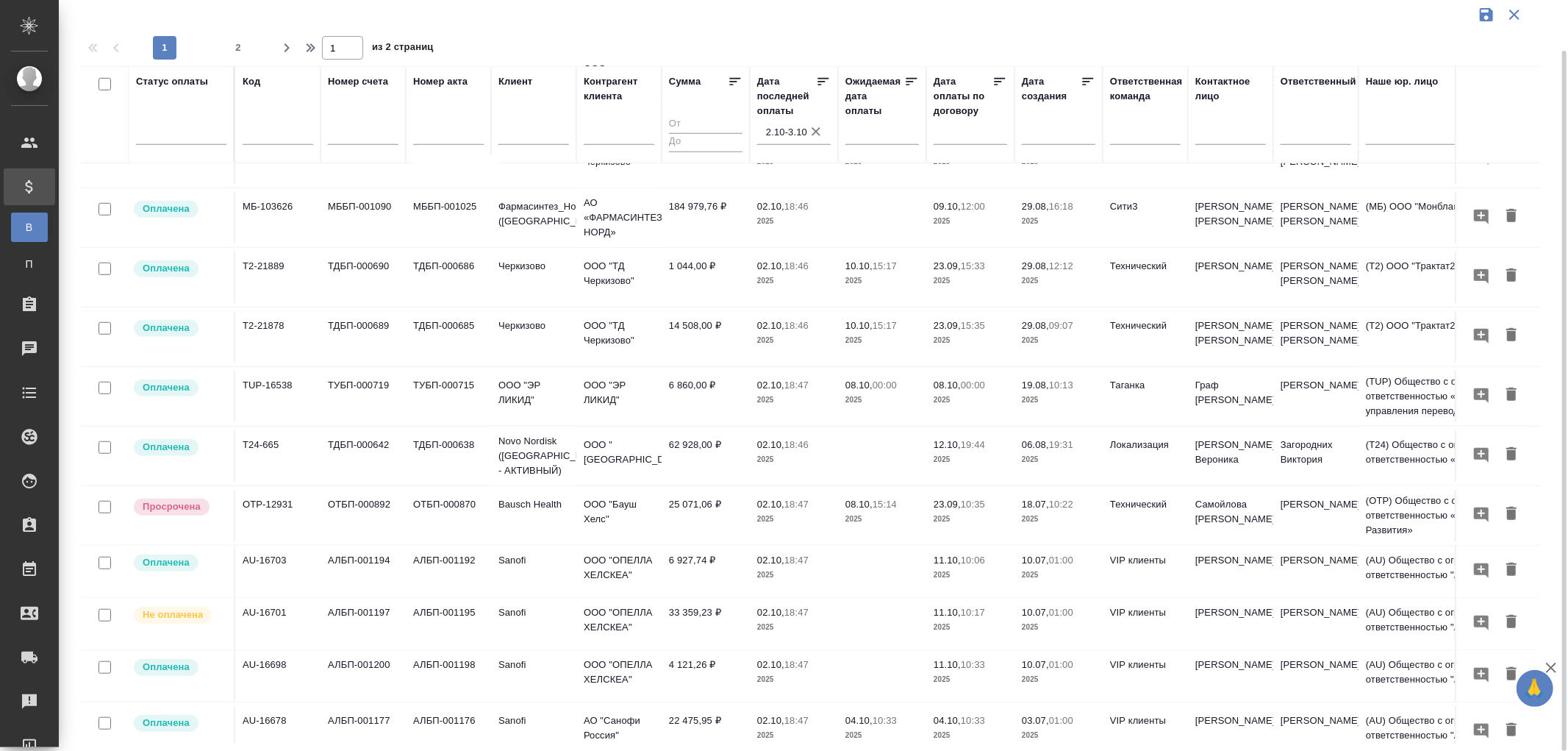
scroll to position [938, 0]
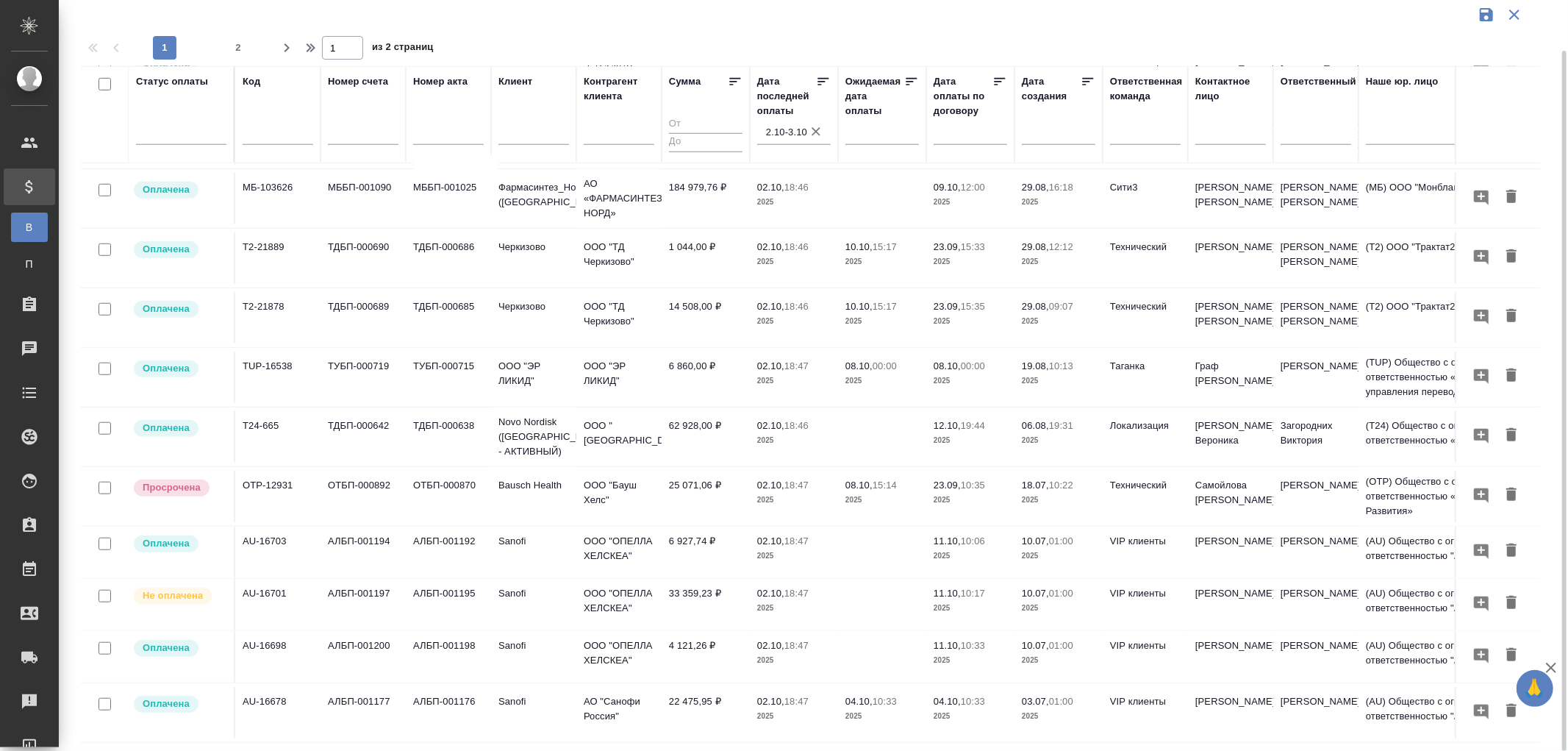
drag, startPoint x: 238, startPoint y: 49, endPoint x: 1411, endPoint y: 357, distance: 1212.8
click at [238, 49] on span "2" at bounding box center [238, 48] width 24 height 15
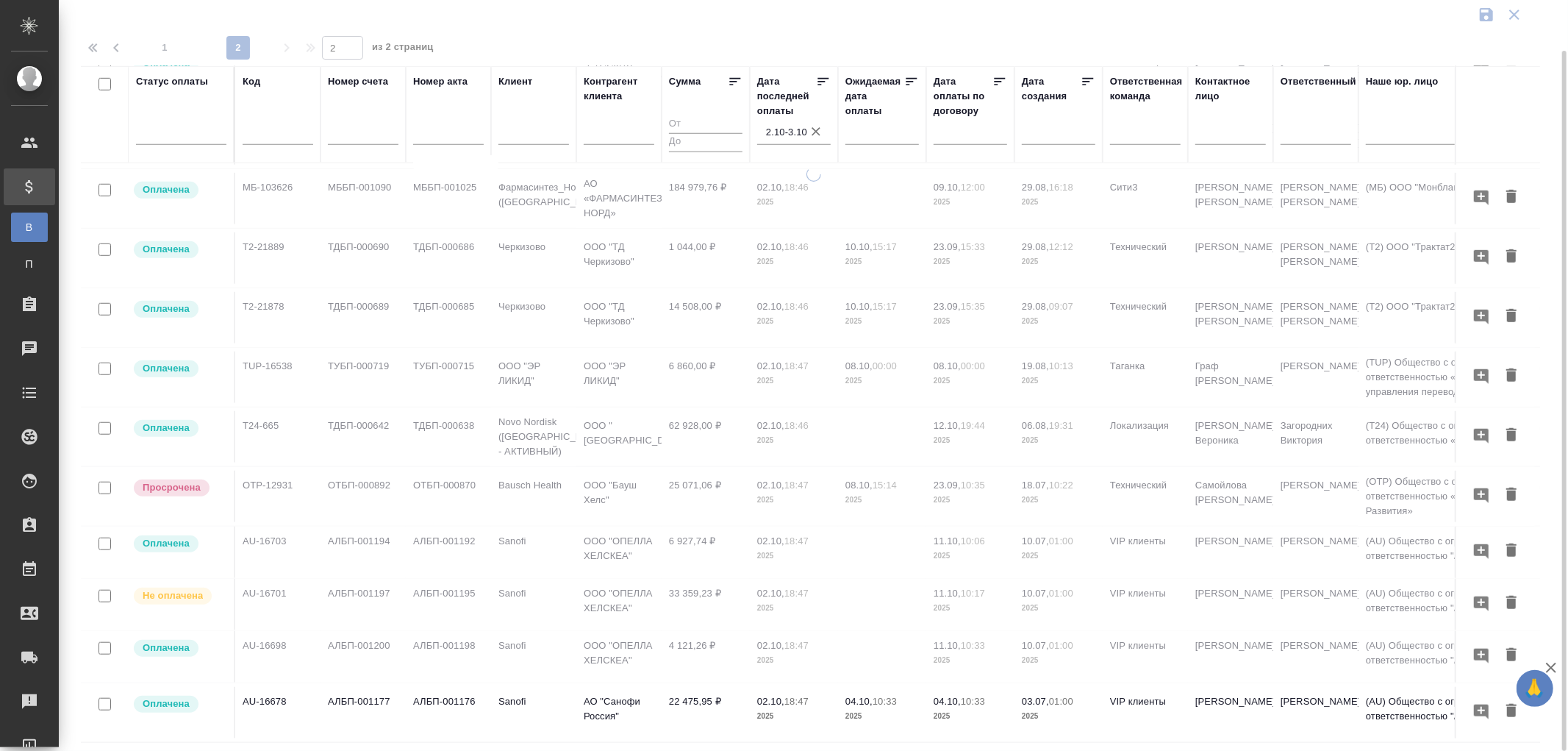
type input "2"
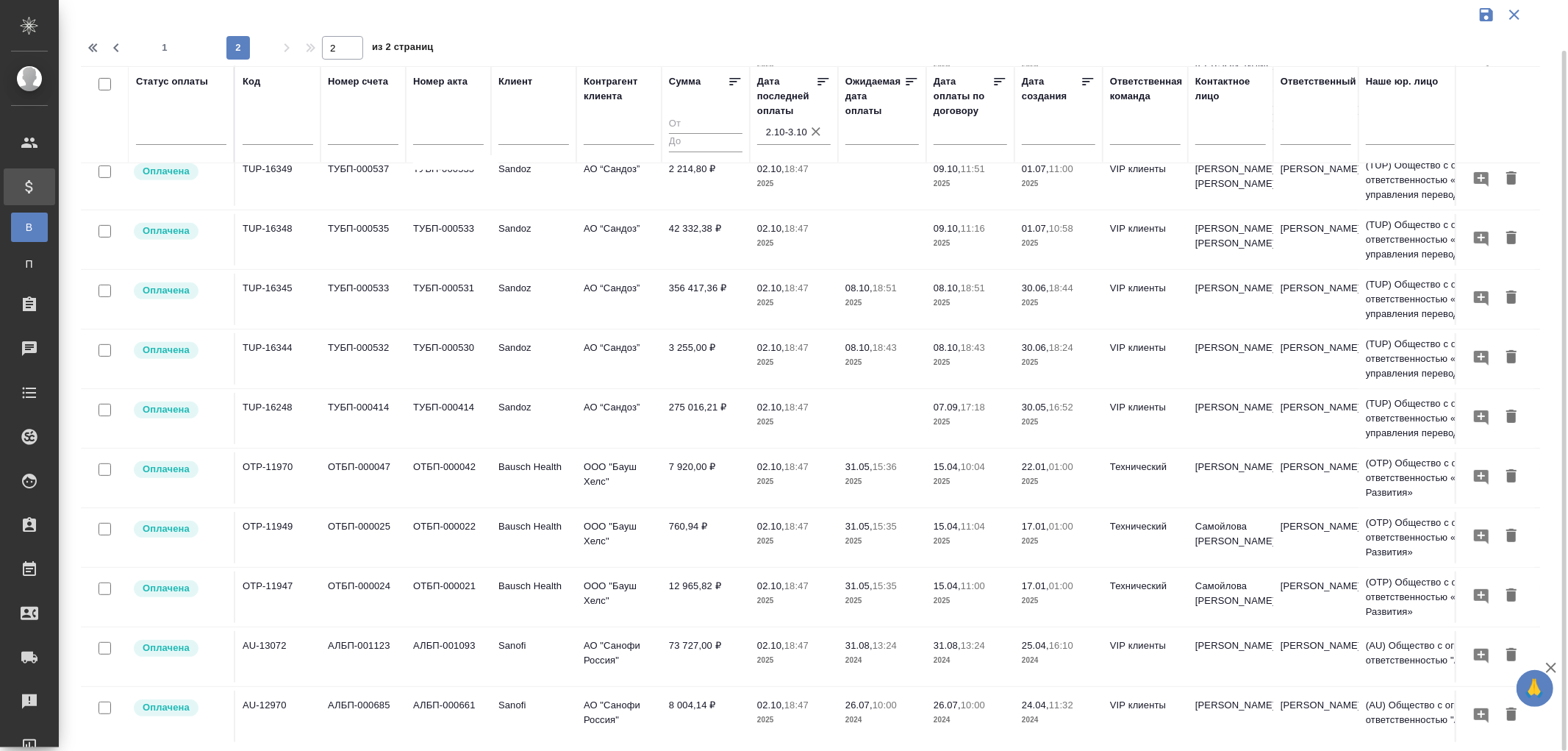
scroll to position [506, 0]
